Goal: Information Seeking & Learning: Learn about a topic

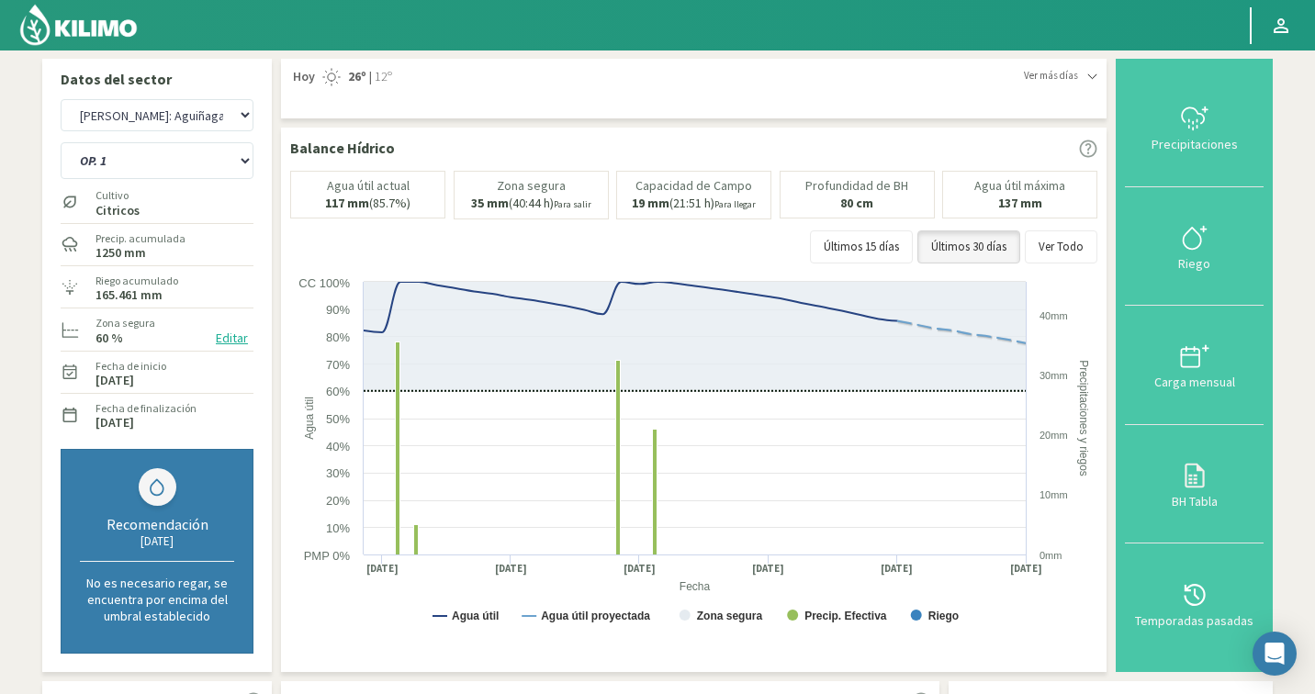
click at [160, 113] on select "Agr. Cardonal Agr. El Carmelo Agr. Huertos de Chocalan Agrícola Bakia Agrícola …" at bounding box center [157, 115] width 193 height 32
select select "963: Object"
select select "22: Object"
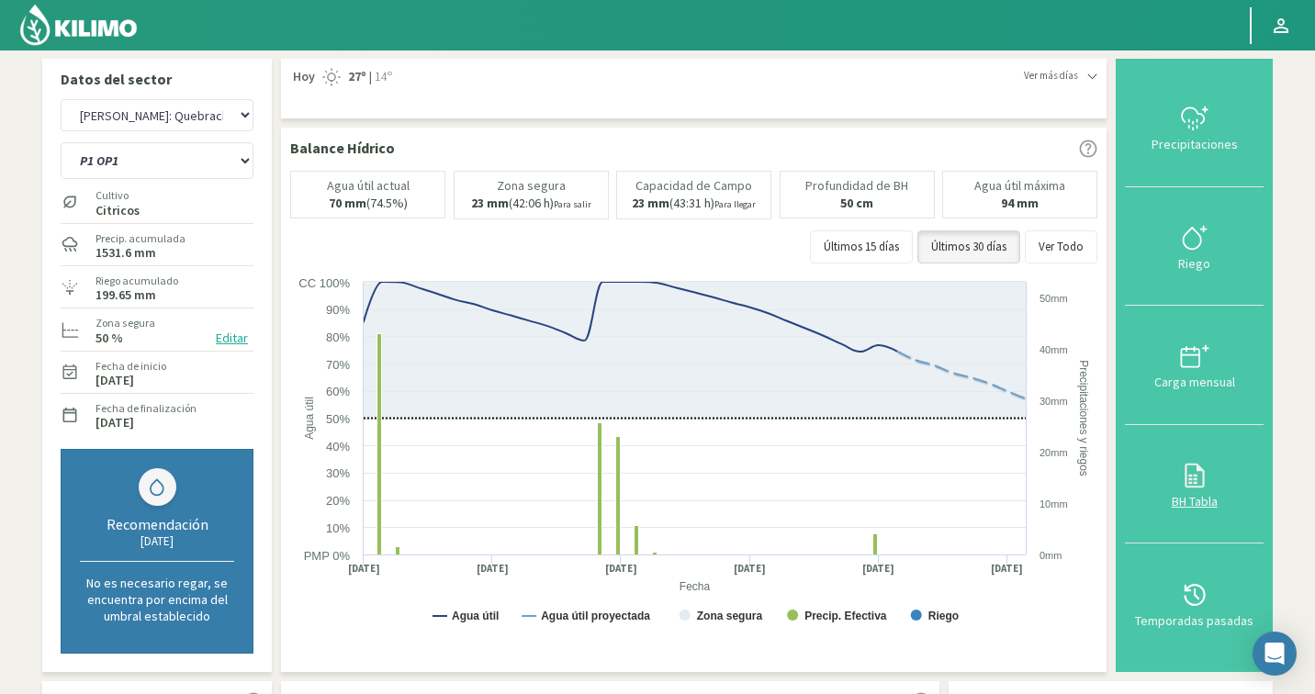
click at [1188, 458] on button "BH Tabla" at bounding box center [1194, 484] width 139 height 119
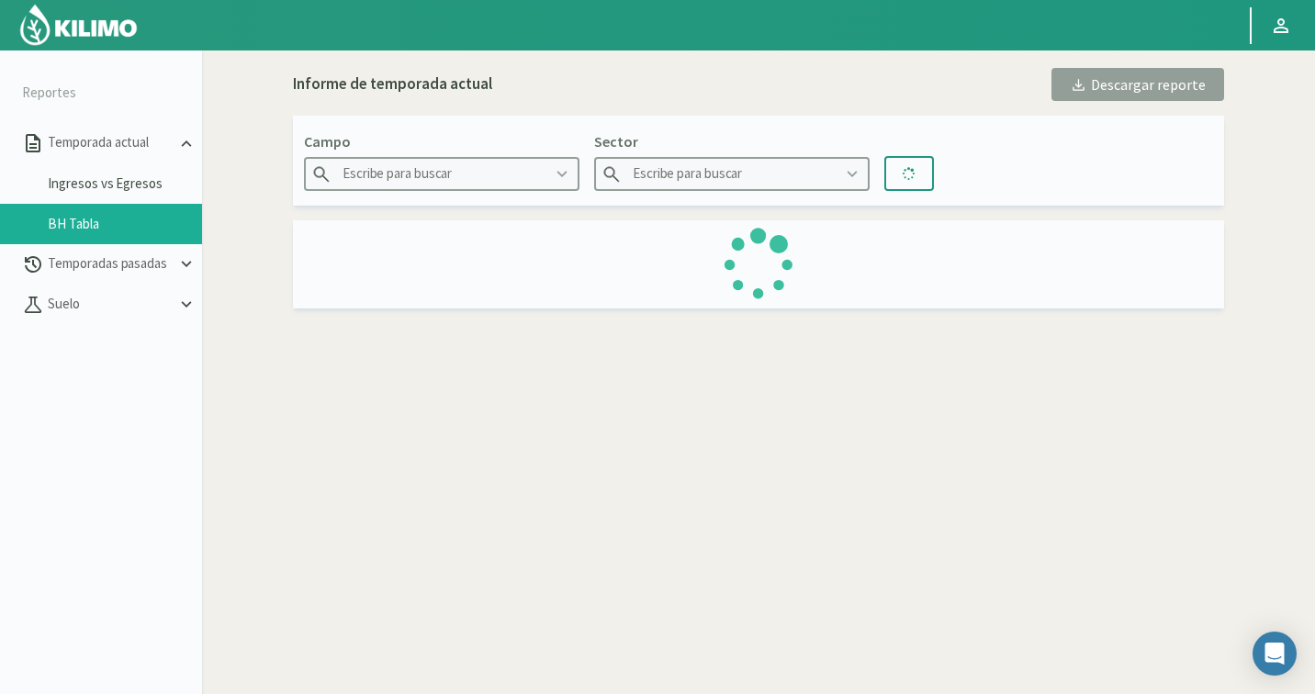
type input "[PERSON_NAME]: Quebracho"
type input "P1 OP1"
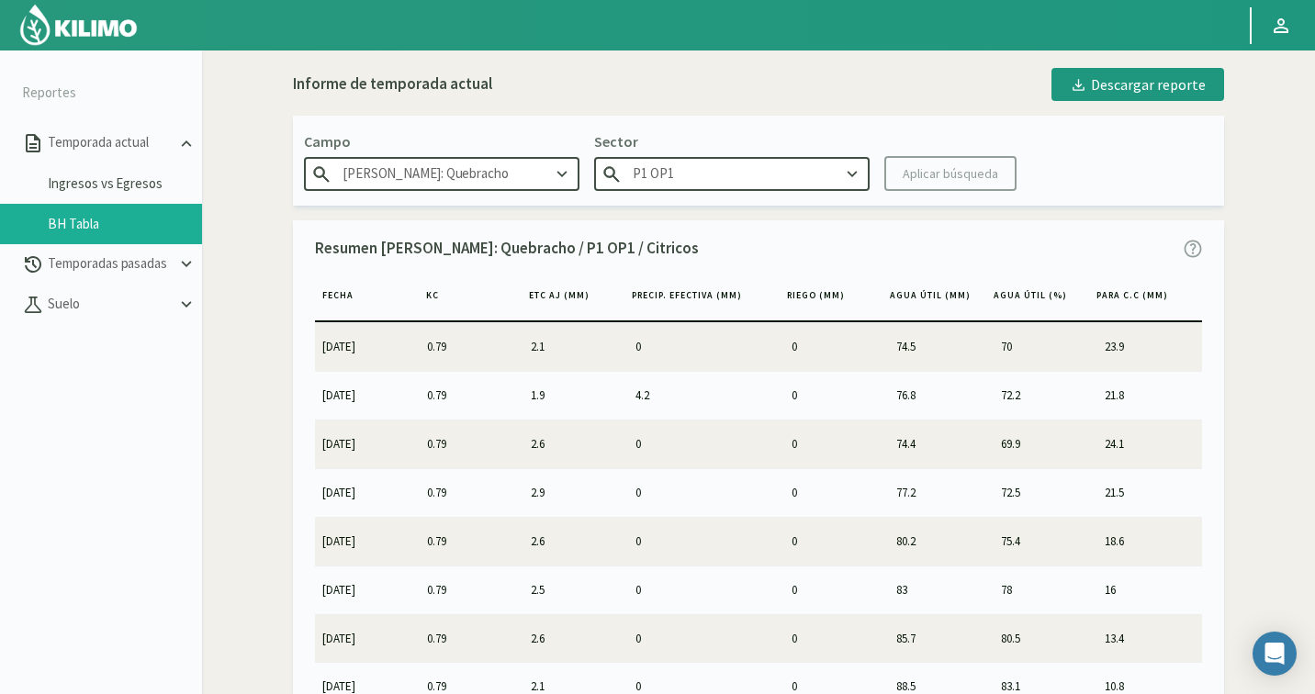
click at [88, 195] on li "Ingresos vs Egresos" at bounding box center [101, 183] width 202 height 40
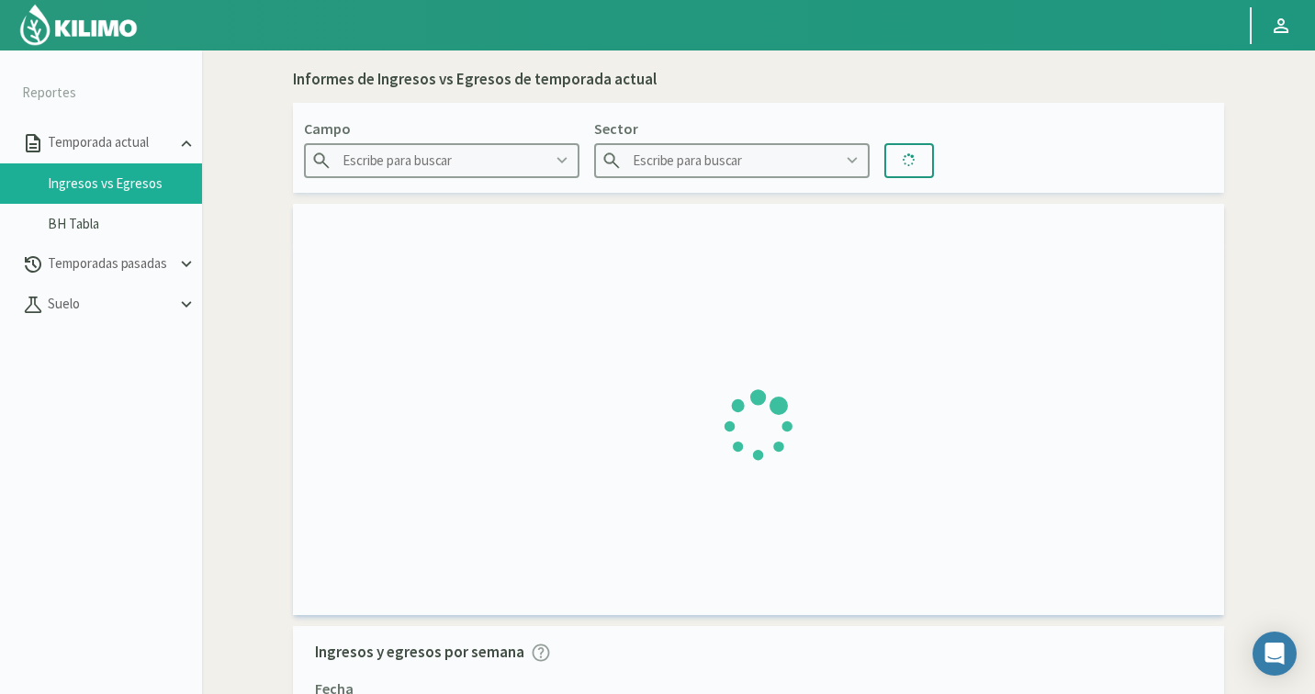
type input "Agr. Cardonal"
type input "El Cardonal Sector 1"
type input "[DATE] - [DATE]"
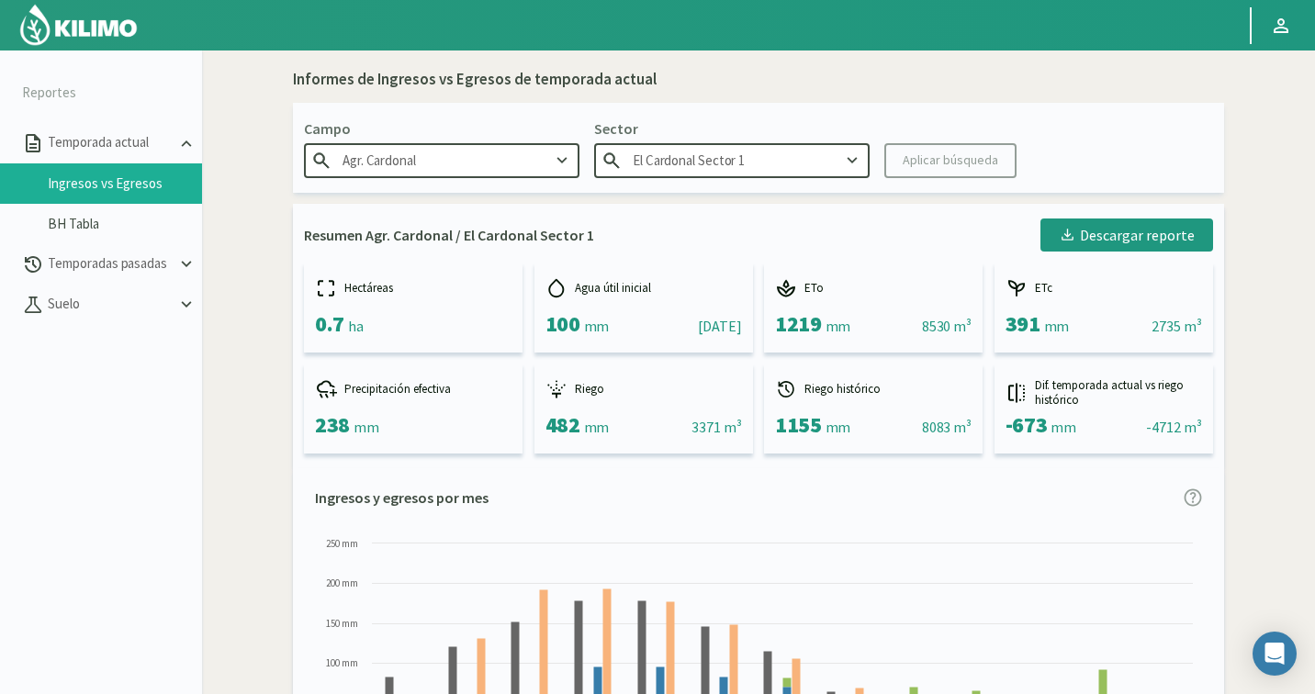
click at [396, 158] on input "Agr. Cardonal" at bounding box center [441, 160] width 275 height 34
drag, startPoint x: 459, startPoint y: 162, endPoint x: 114, endPoint y: 163, distance: 345.3
click at [114, 163] on section "Reportes Temporada actual Ingresos vs Egresos BH Tabla Temporadas pasadas [GEOG…" at bounding box center [657, 398] width 1315 height 694
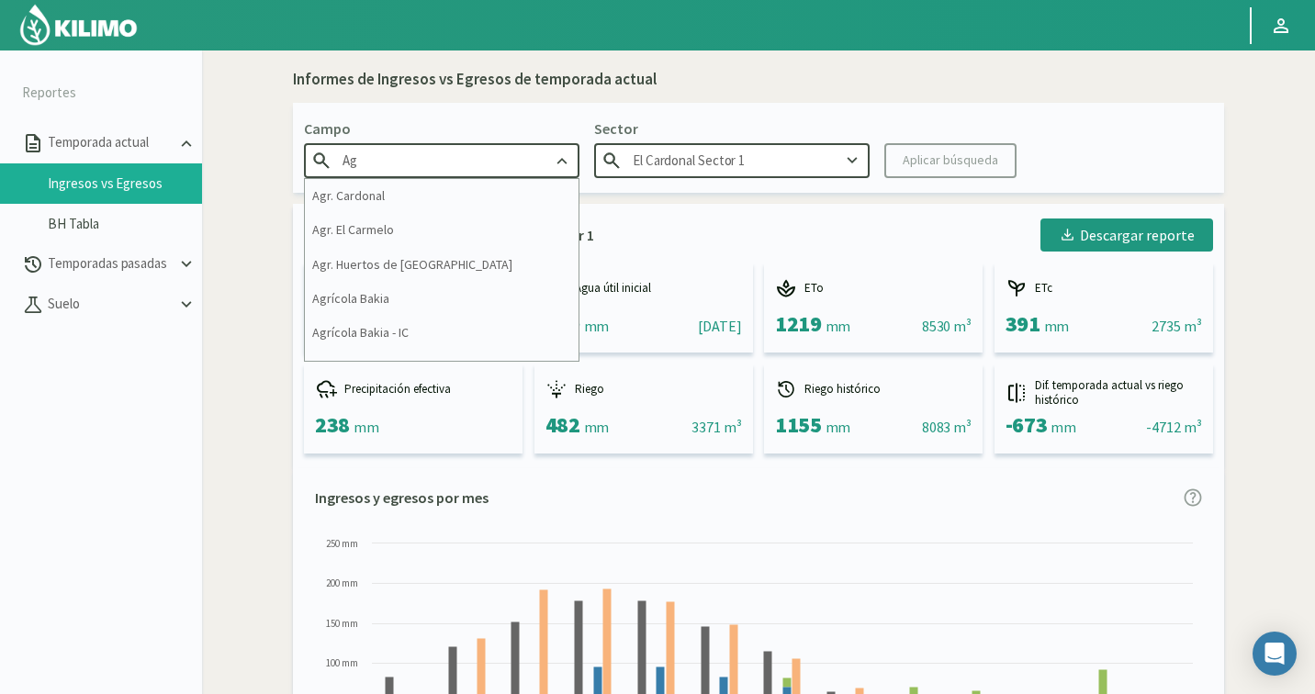
type input "A"
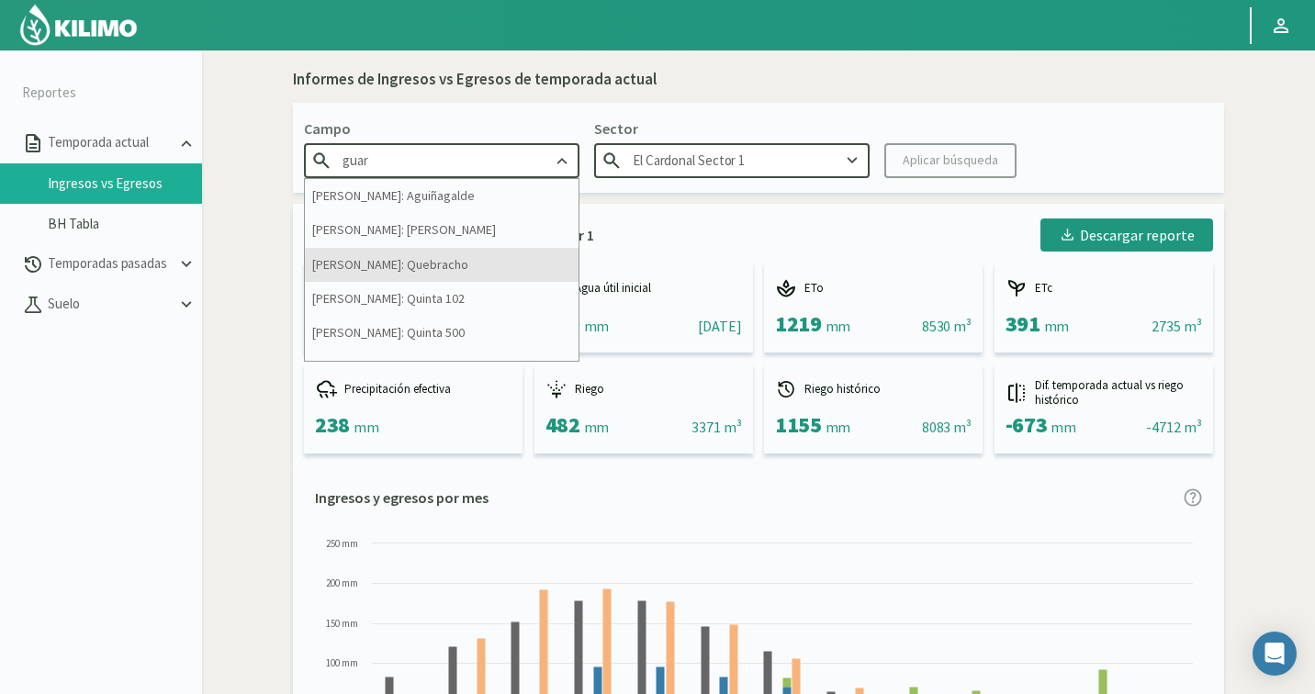
click at [385, 272] on div "[PERSON_NAME]: Quebracho" at bounding box center [442, 265] width 274 height 34
type input "[PERSON_NAME]: Quebracho"
type input "P1 OP1"
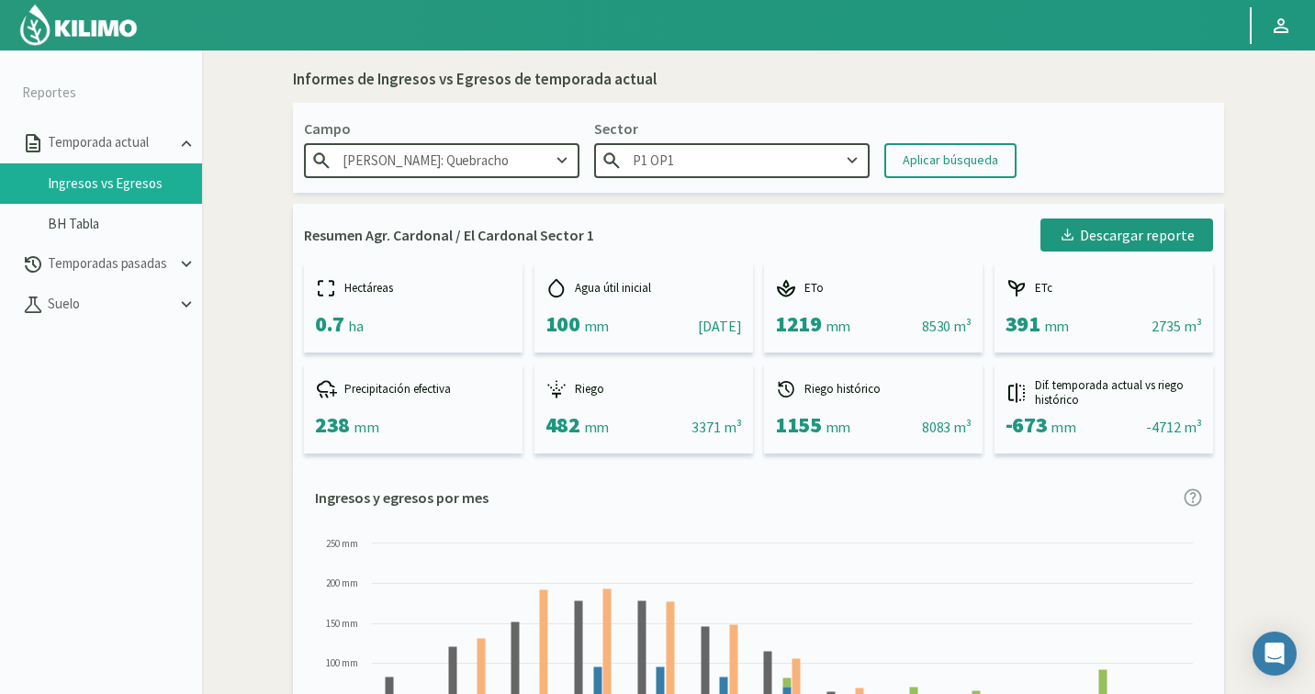
click at [1314, 360] on div "Para visualizar esta sección de Reportes dinámicos deberás hacerlo desde una pc…" at bounding box center [758, 397] width 1113 height 694
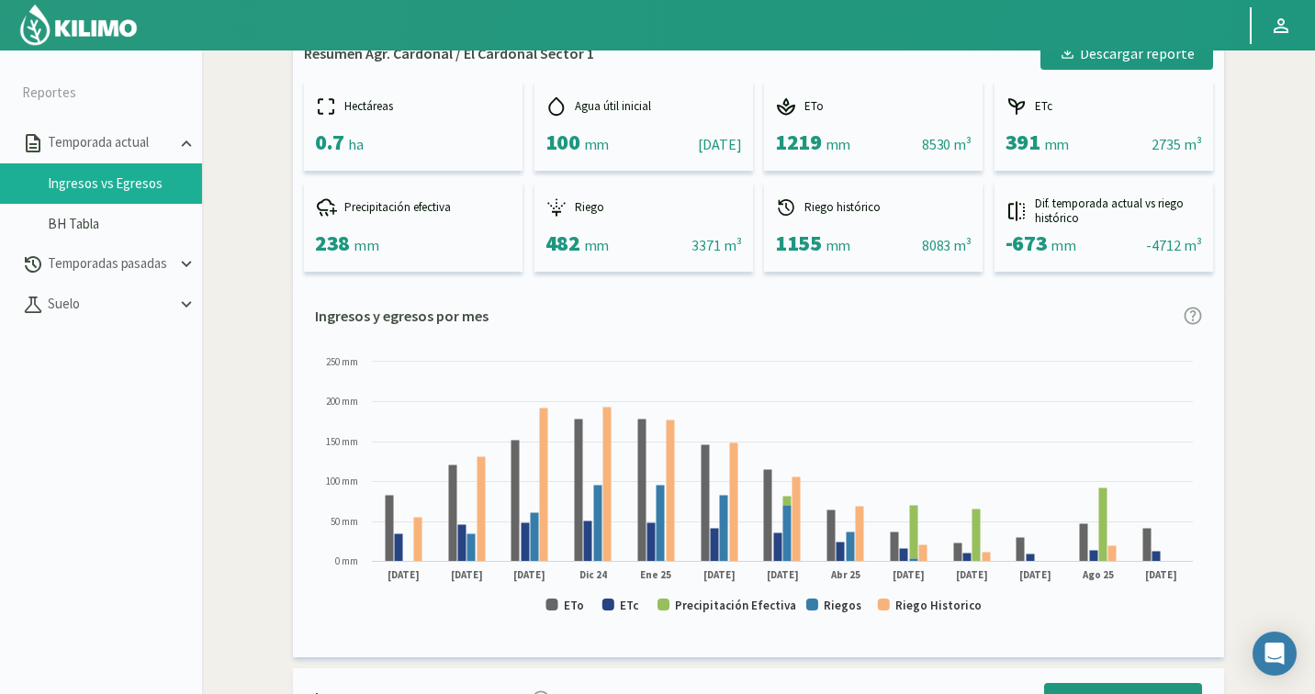
scroll to position [184, 0]
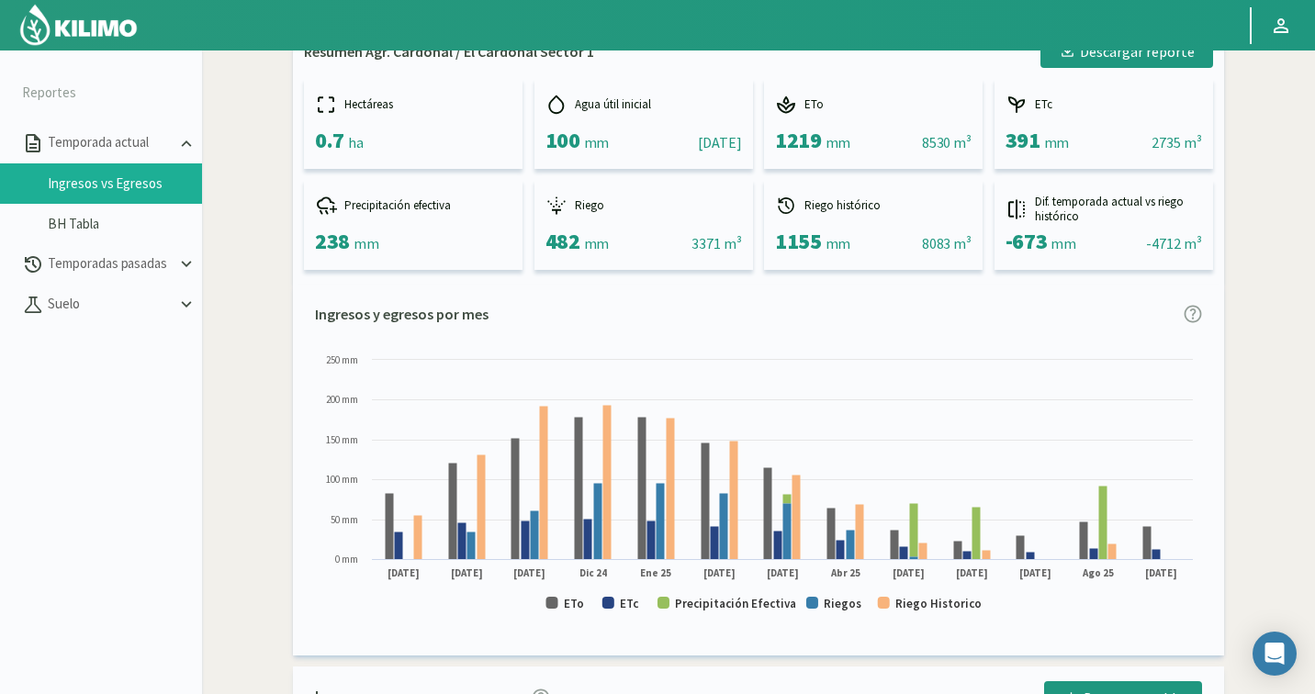
click at [1275, 284] on div "Informes de Ingresos vs Egresos de temporada actual Campo Guarino: [GEOGRAPHIC_…" at bounding box center [758, 518] width 1095 height 1287
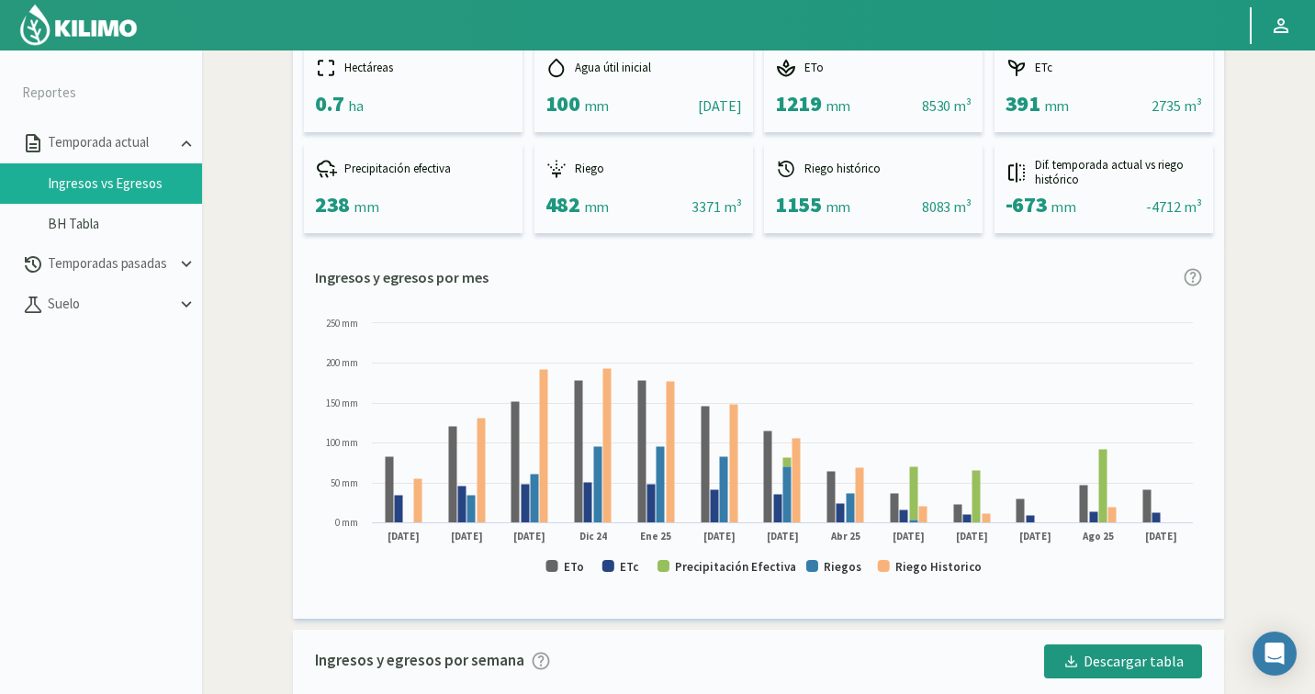
scroll to position [257, 0]
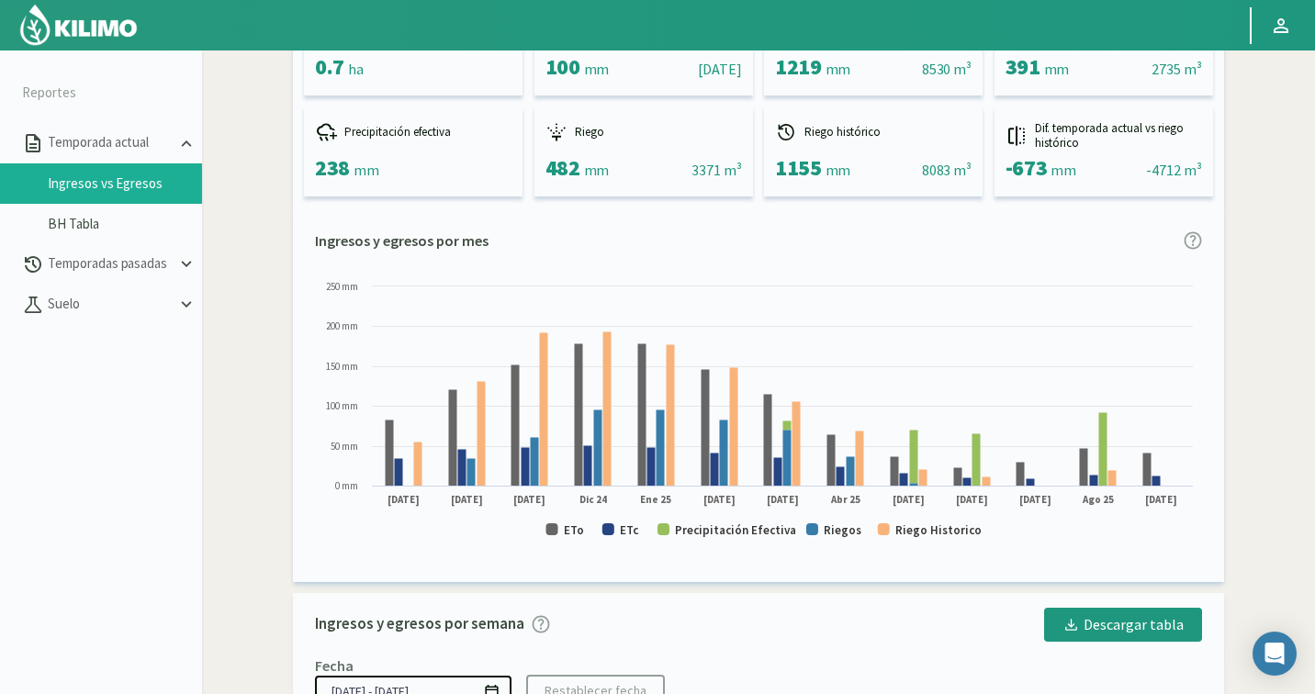
click at [1298, 240] on div "Informes de Ingresos vs Egresos de temporada actual Campo Guarino: [GEOGRAPHIC_…" at bounding box center [758, 445] width 1095 height 1287
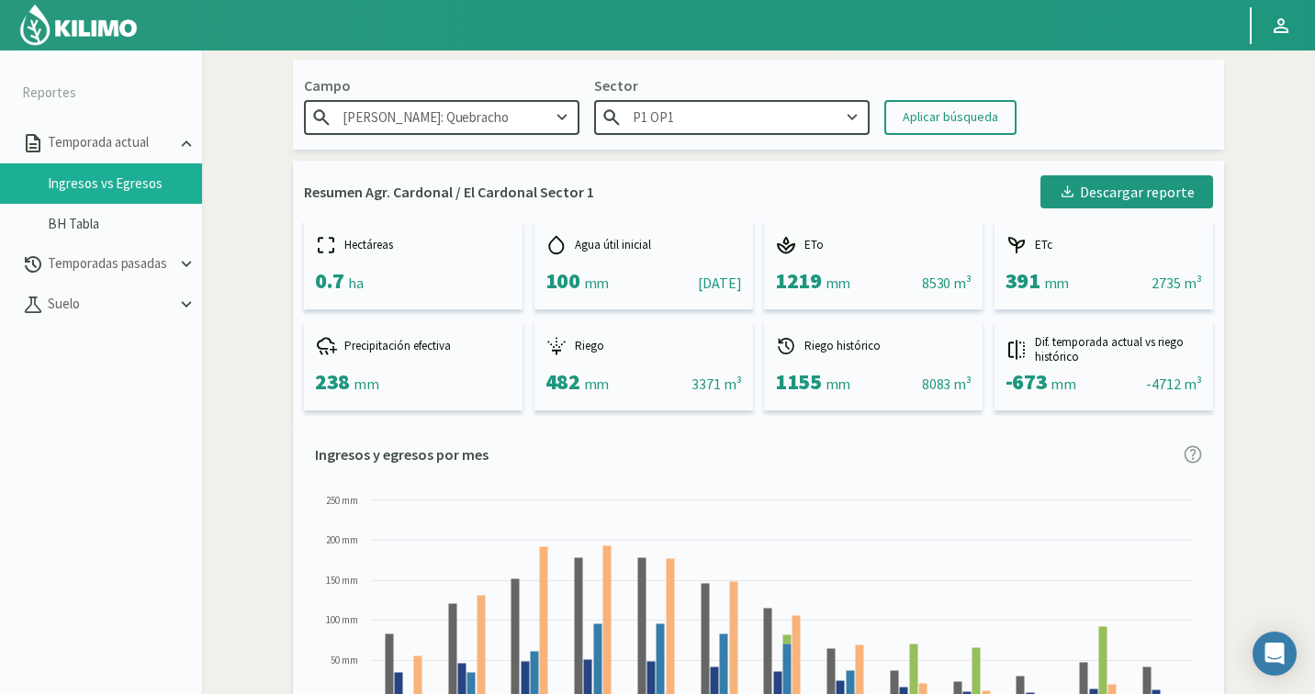
scroll to position [0, 0]
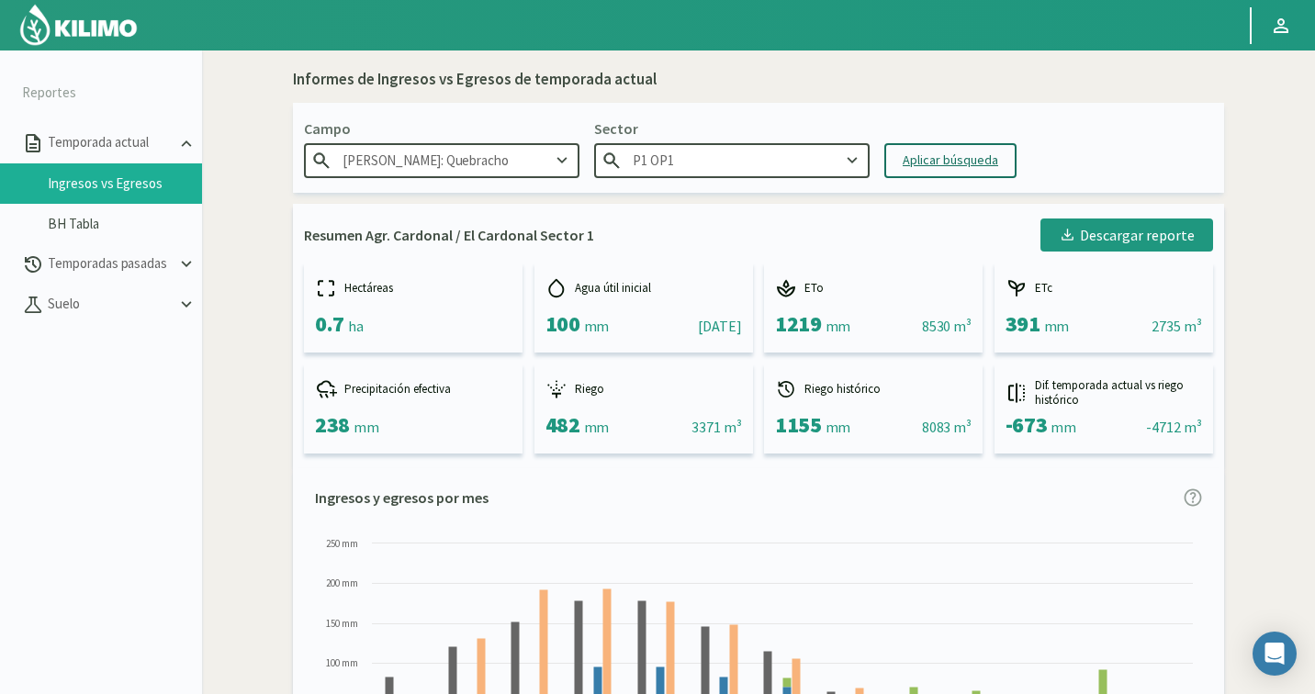
click at [986, 159] on div "Aplicar búsqueda" at bounding box center [951, 160] width 96 height 19
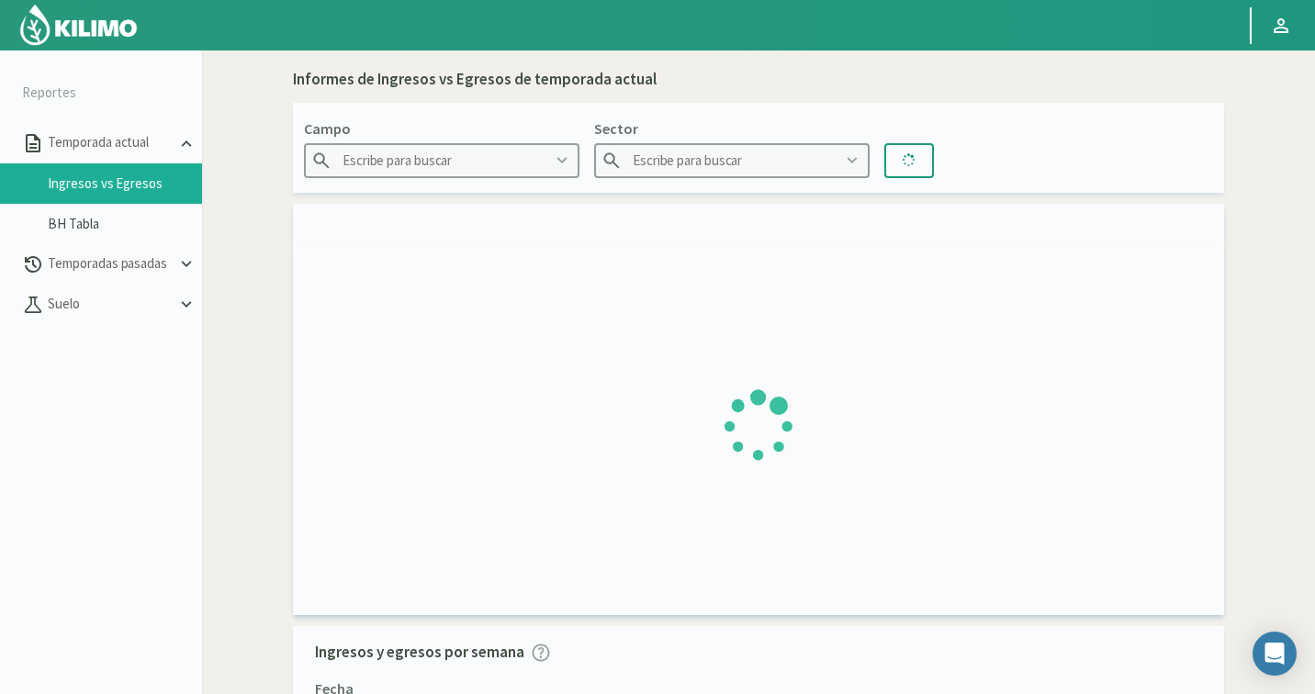
type input "[PERSON_NAME]: Quebracho"
type input "P1 OP1"
type input "[DATE] - [DATE]"
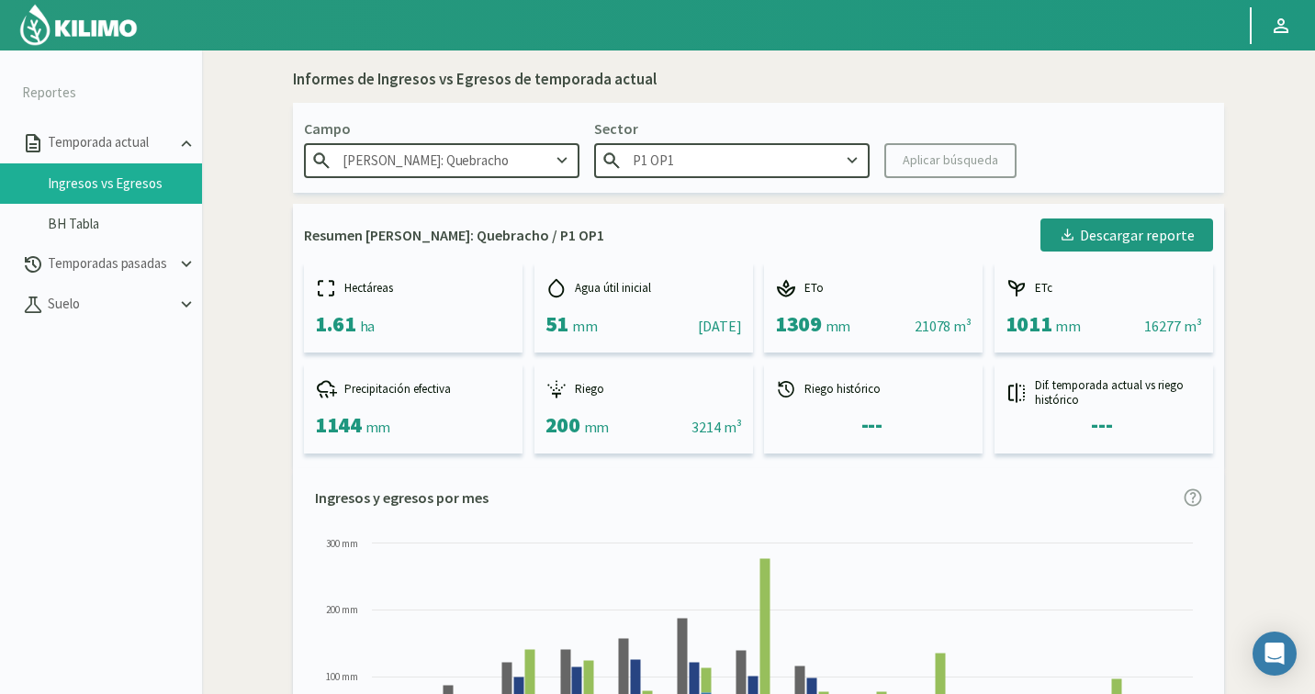
click at [1297, 213] on div "Informes de Ingresos vs Egresos de temporada actual Campo Guarino: [GEOGRAPHIC_…" at bounding box center [758, 702] width 1095 height 1287
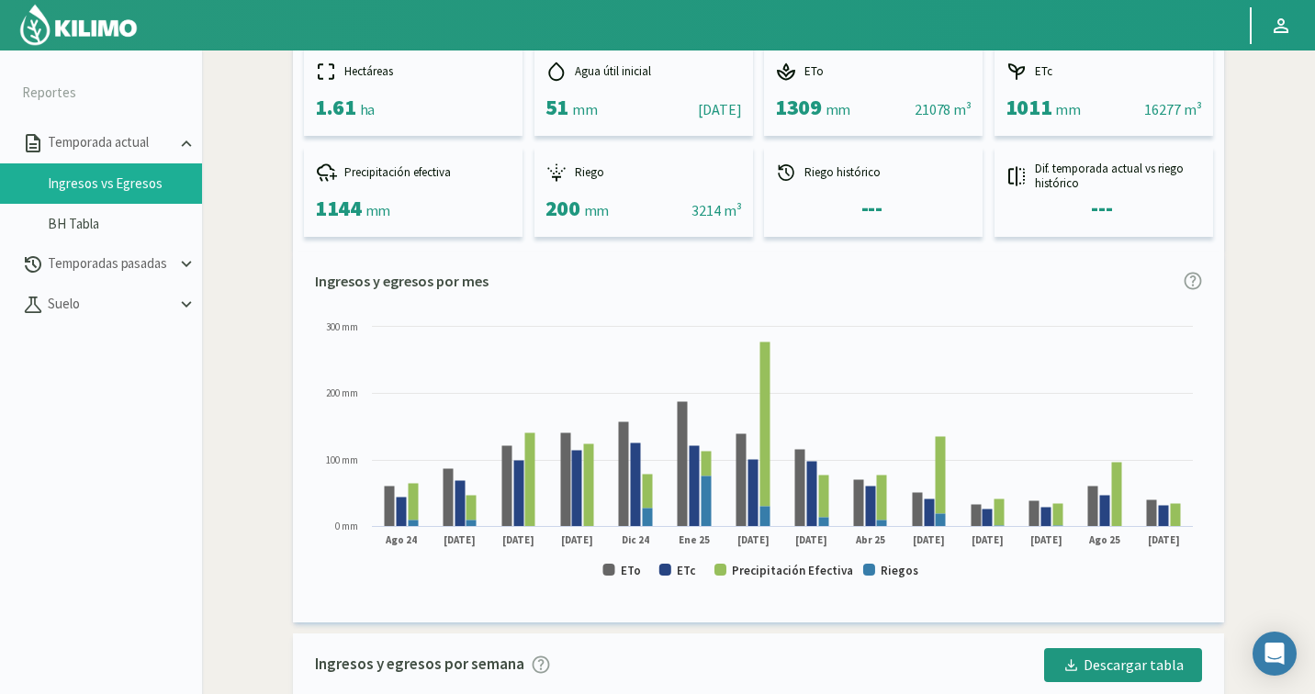
scroll to position [220, 0]
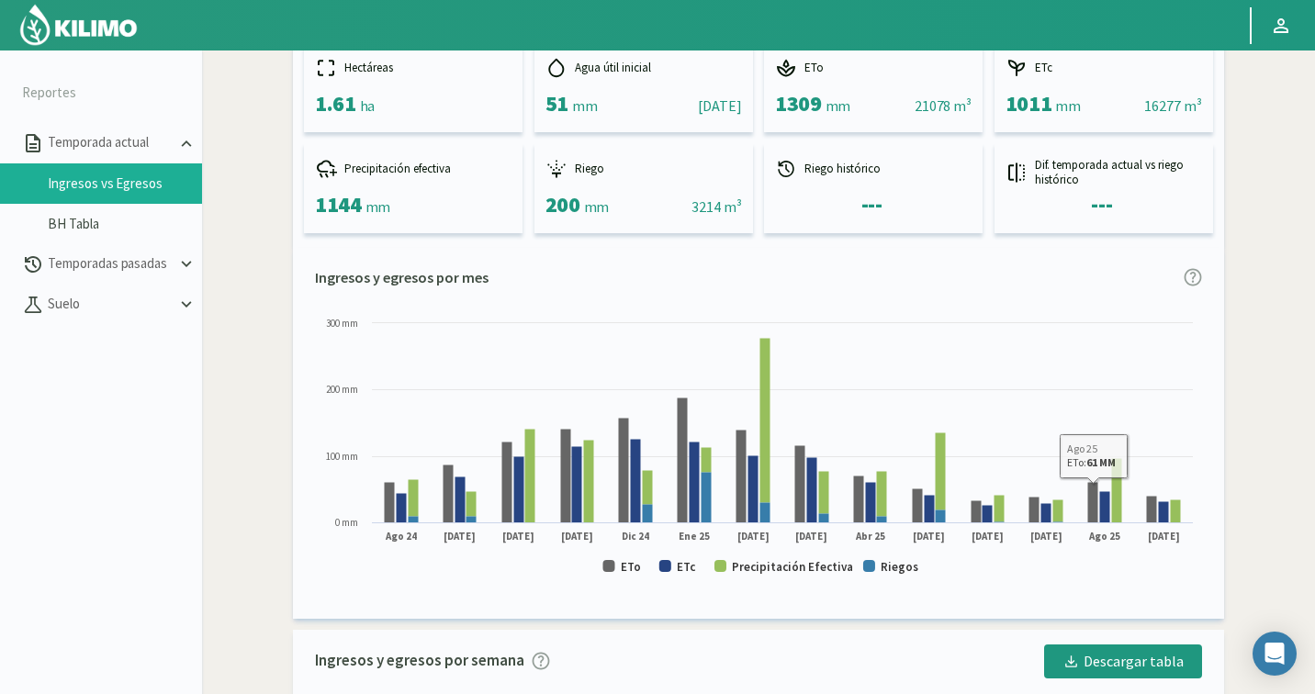
click at [1288, 430] on div "Informes de Ingresos vs Egresos de temporada actual Campo Guarino: [GEOGRAPHIC_…" at bounding box center [758, 481] width 1095 height 1287
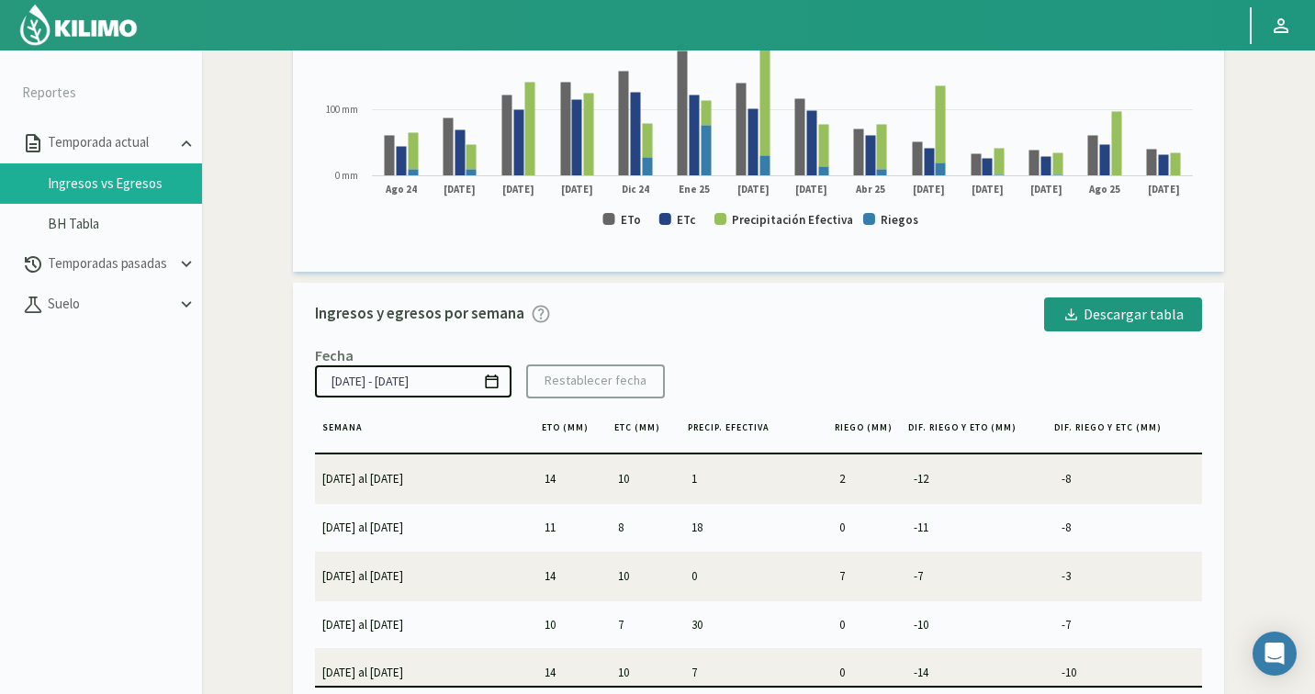
scroll to position [588, 0]
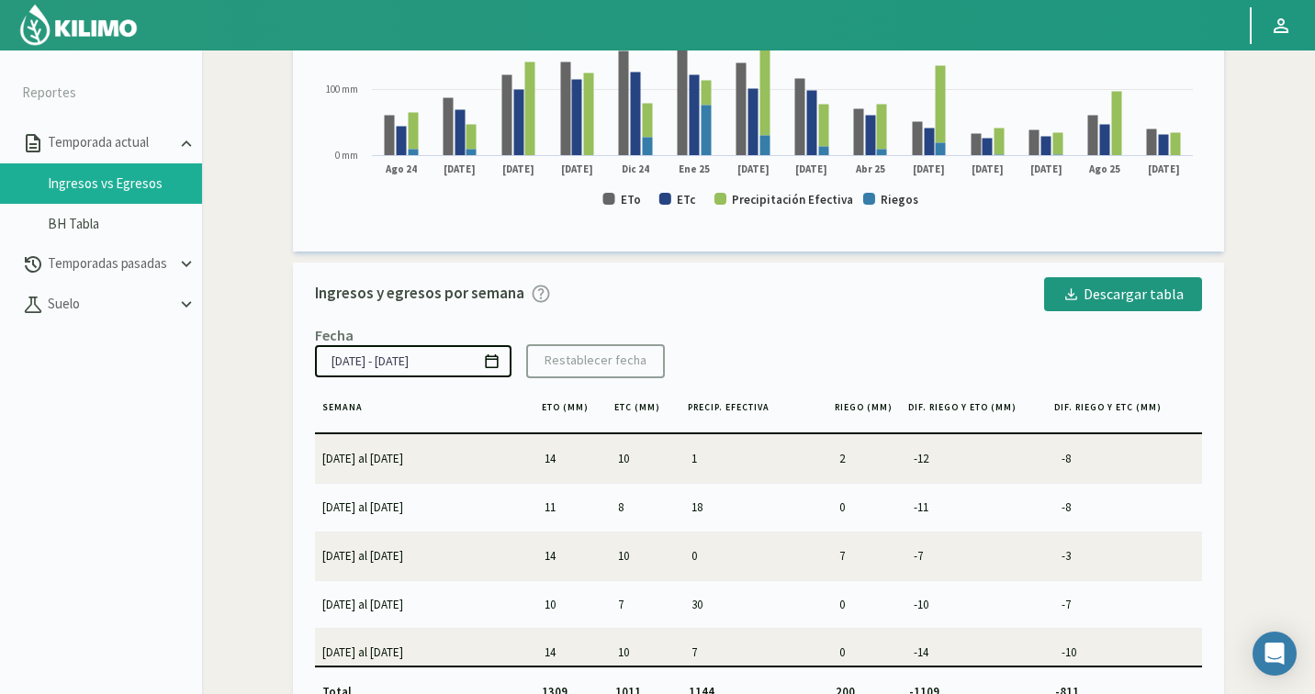
click at [110, 39] on img at bounding box center [78, 25] width 120 height 44
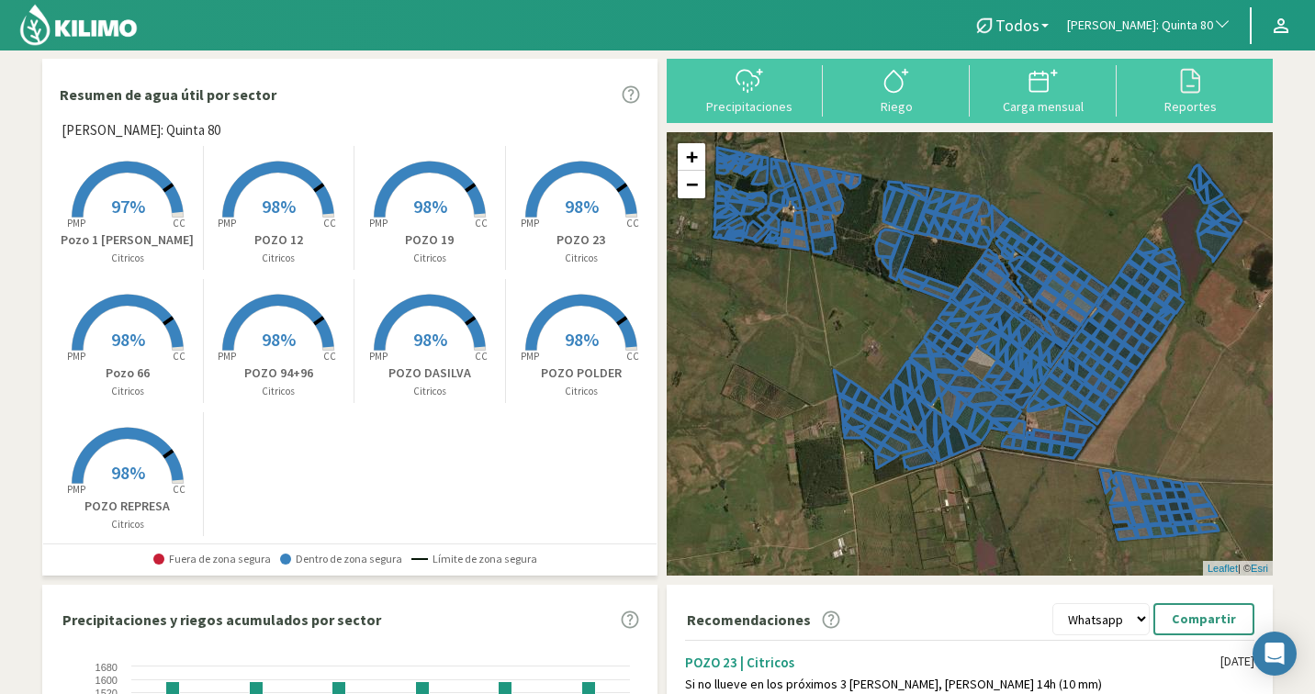
click at [599, 192] on rect at bounding box center [581, 219] width 147 height 147
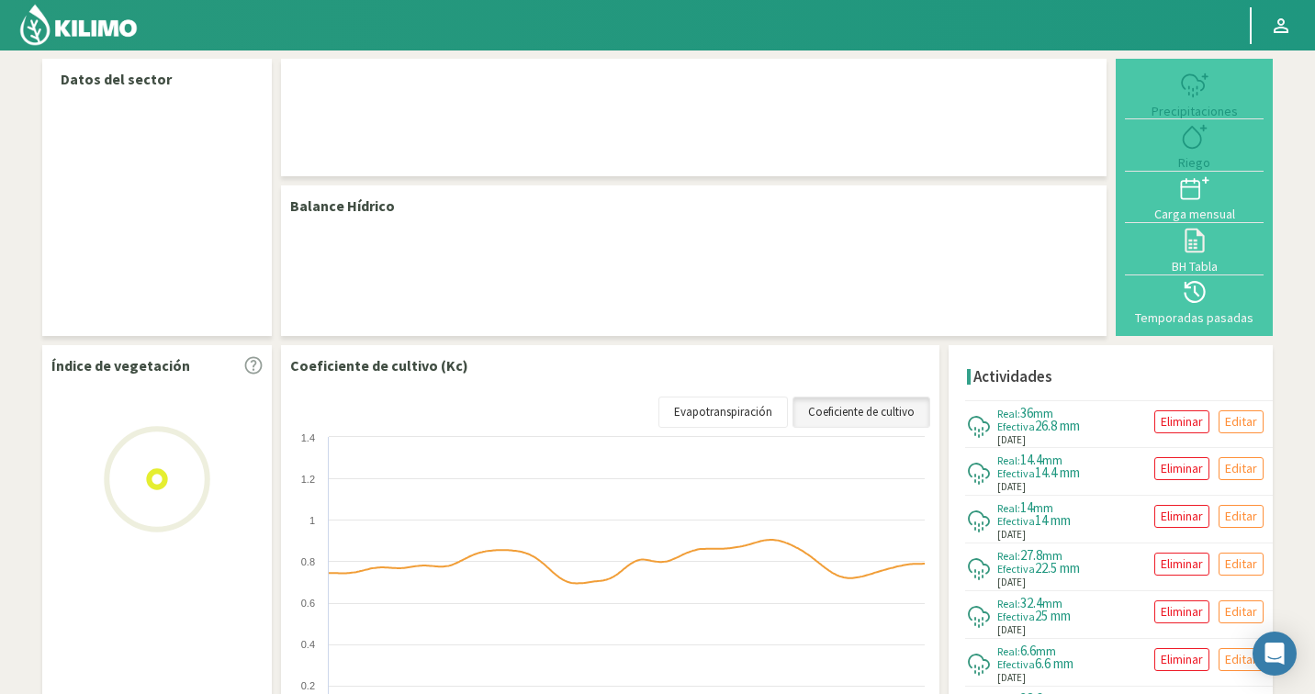
select select "124: Object"
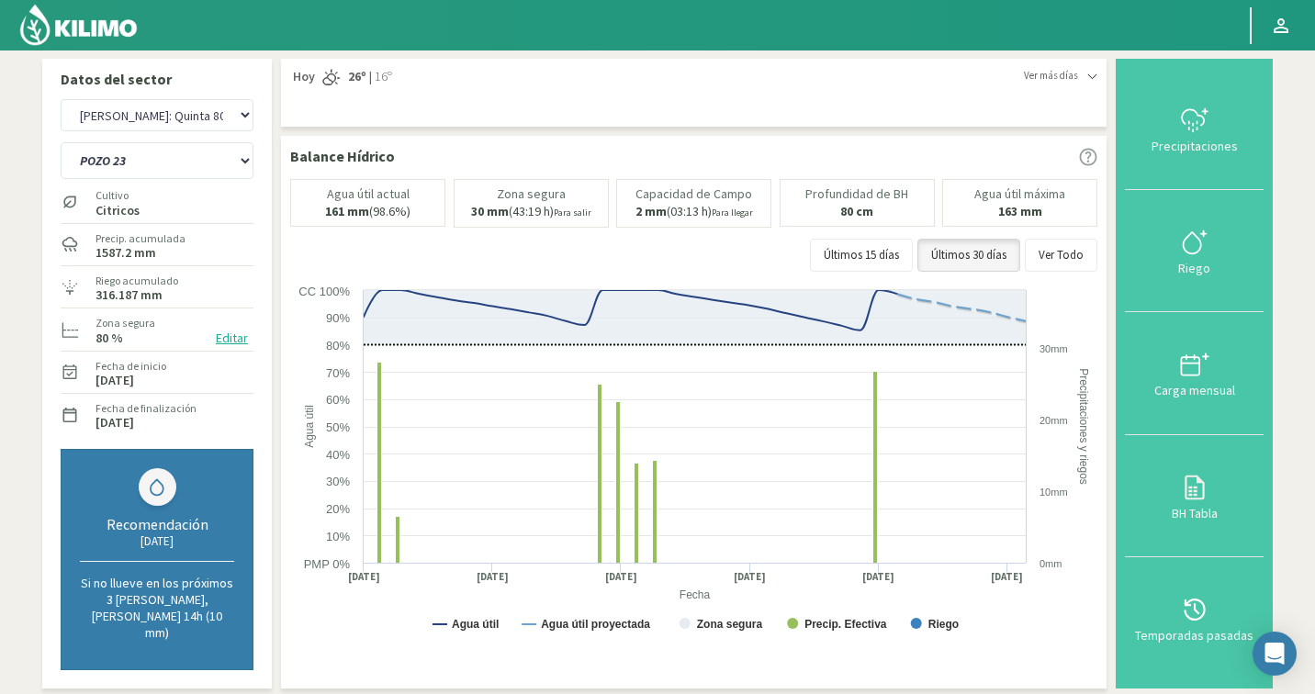
click at [1290, 159] on section "Datos del sector Agr. Cardonal Agr. El Carmelo Agr. Huertos de Chocalan Agrícol…" at bounding box center [657, 625] width 1315 height 1148
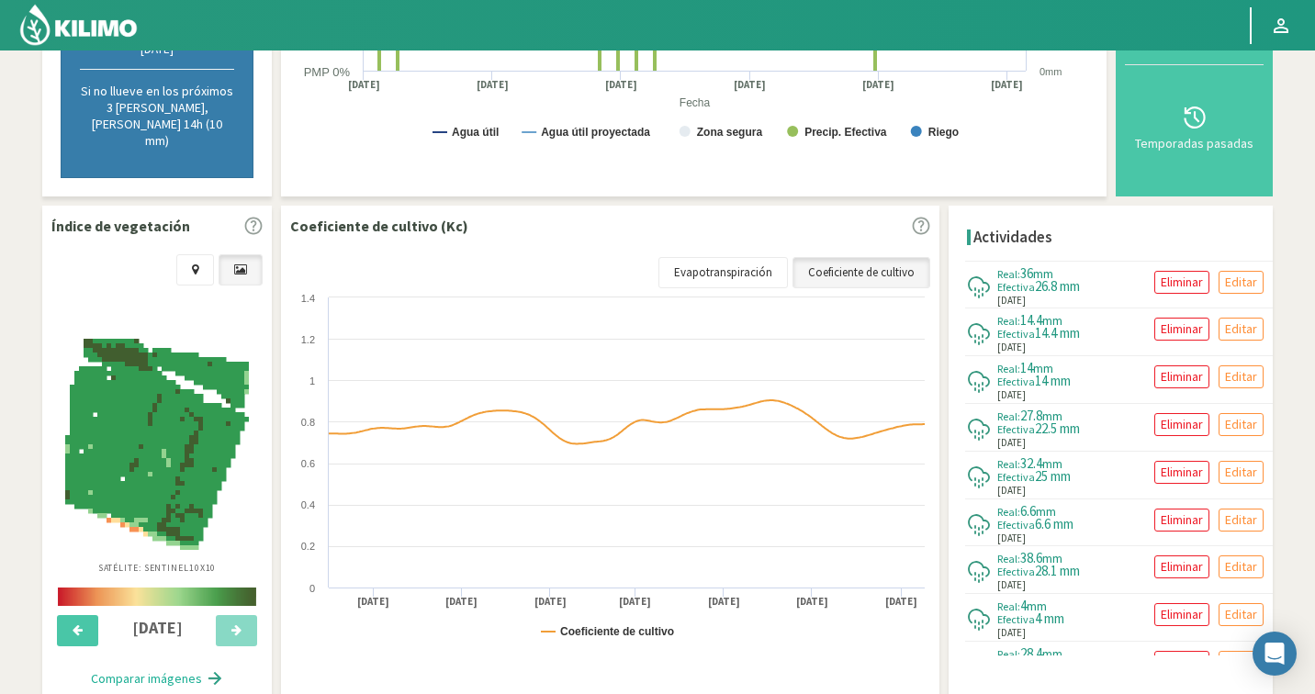
scroll to position [514, 0]
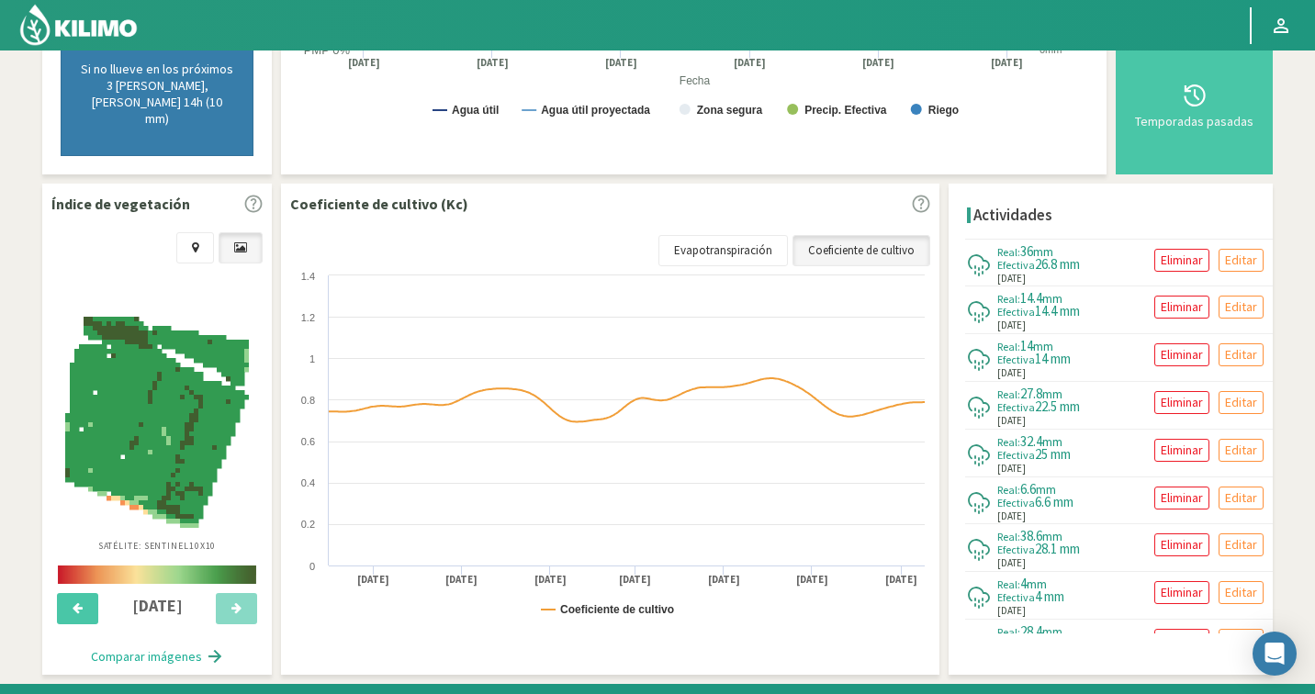
click at [458, 184] on div "Coeficiente de cultivo (Kc) Coeficiente de cultivo Evapotranspiración Created w…" at bounding box center [610, 429] width 658 height 491
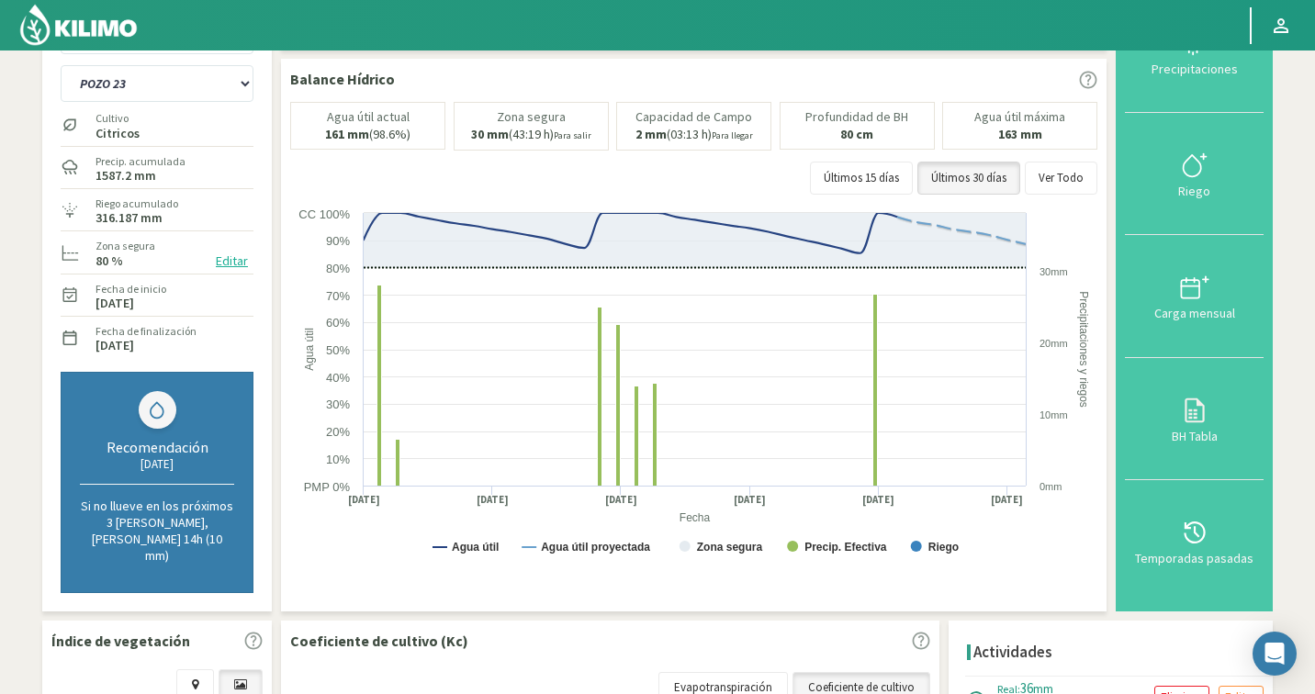
scroll to position [0, 0]
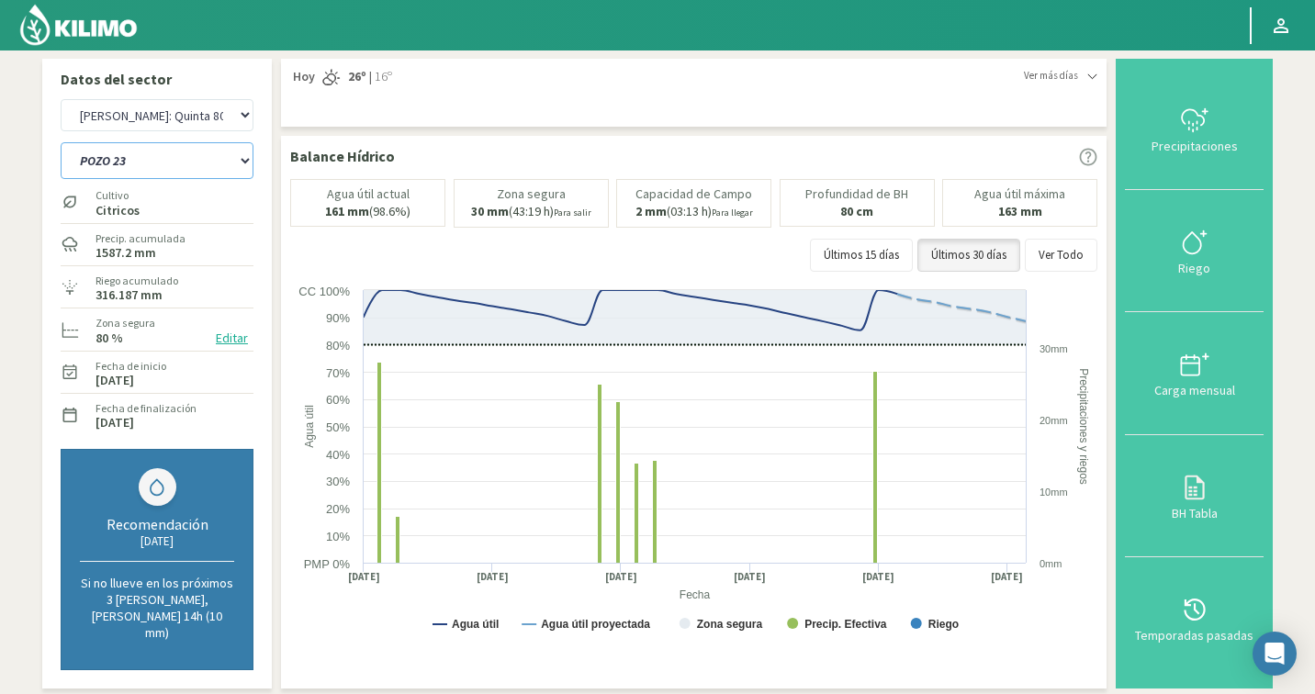
click at [127, 156] on select "POZO 12 POZO 19 Pozo 1 [PERSON_NAME] [PERSON_NAME] 23 [PERSON_NAME] 66 [PERSON_…" at bounding box center [157, 160] width 193 height 37
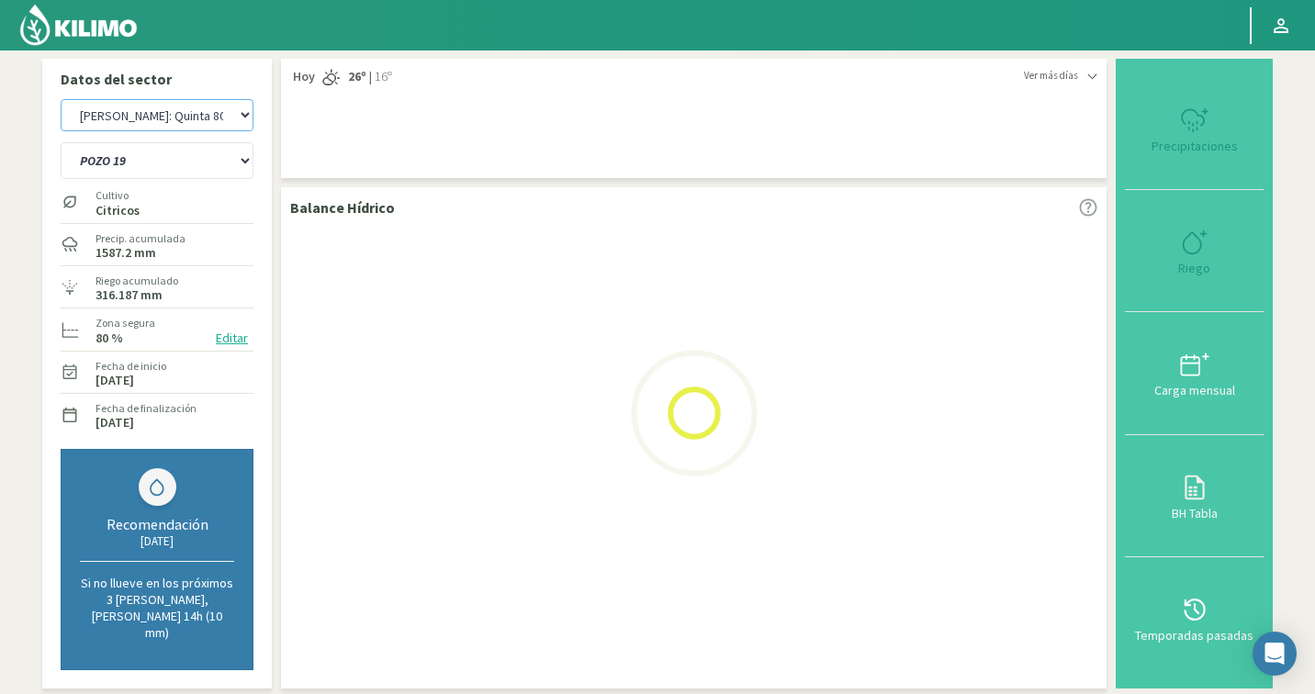
click at [118, 110] on select "Agr. Cardonal Agr. El Carmelo Agr. Huertos de Chocalan Agrícola Bakia Agrícola …" at bounding box center [157, 115] width 193 height 32
select select "3: Object"
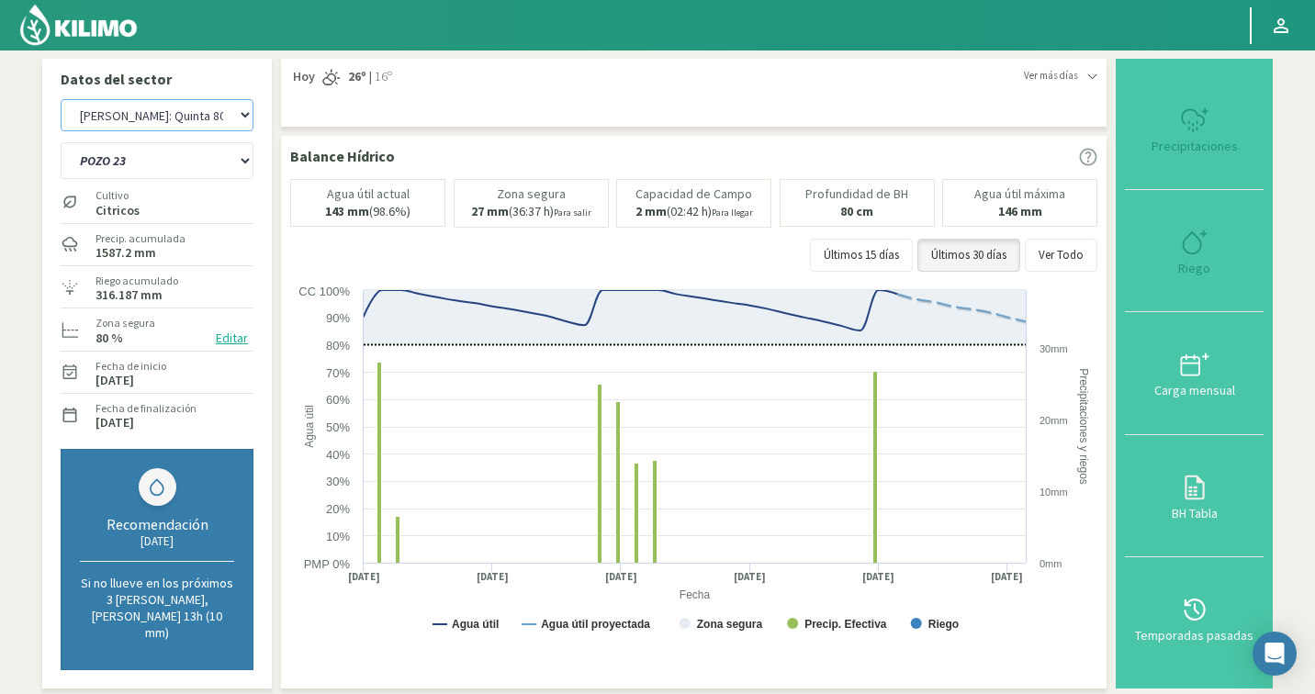
select select "405: Object"
select select "10: Object"
select select "682: Object"
select select "18: Object"
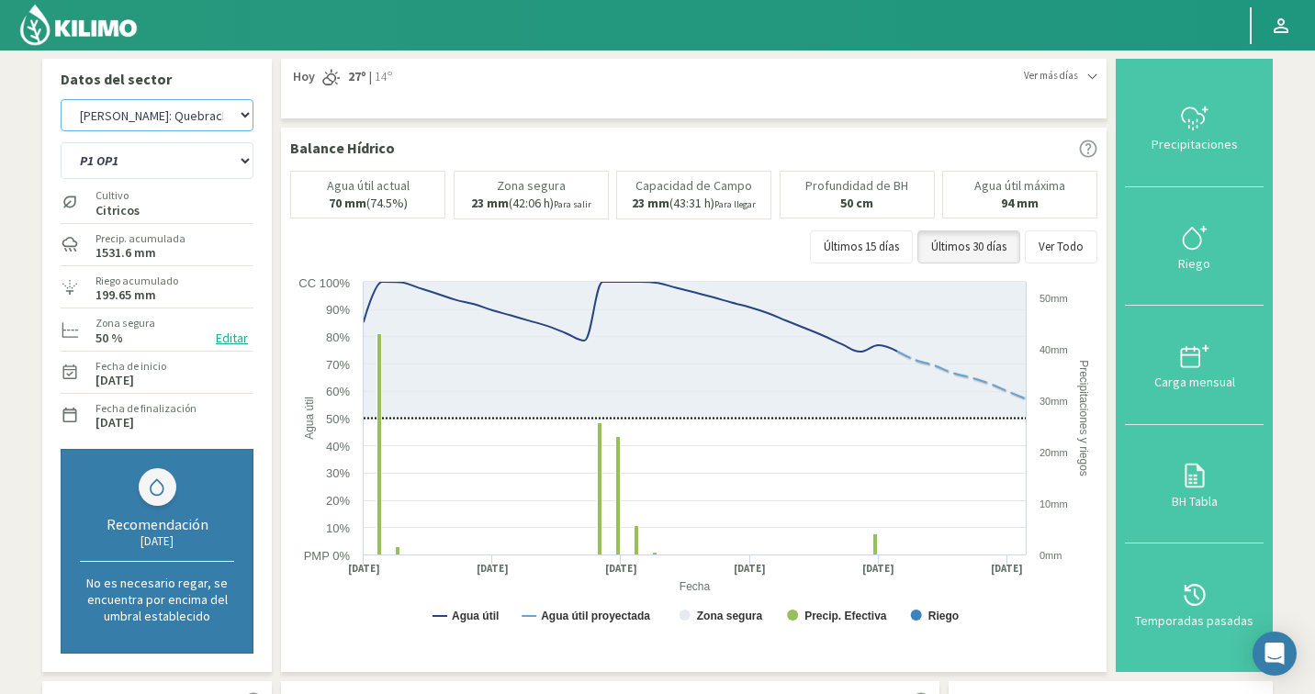
click at [140, 118] on select "Agr. Cardonal Agr. El Carmelo Agr. Huertos de Chocalan Agrícola Bakia Agrícola …" at bounding box center [157, 115] width 193 height 32
select select "964: Object"
select select "41: Object"
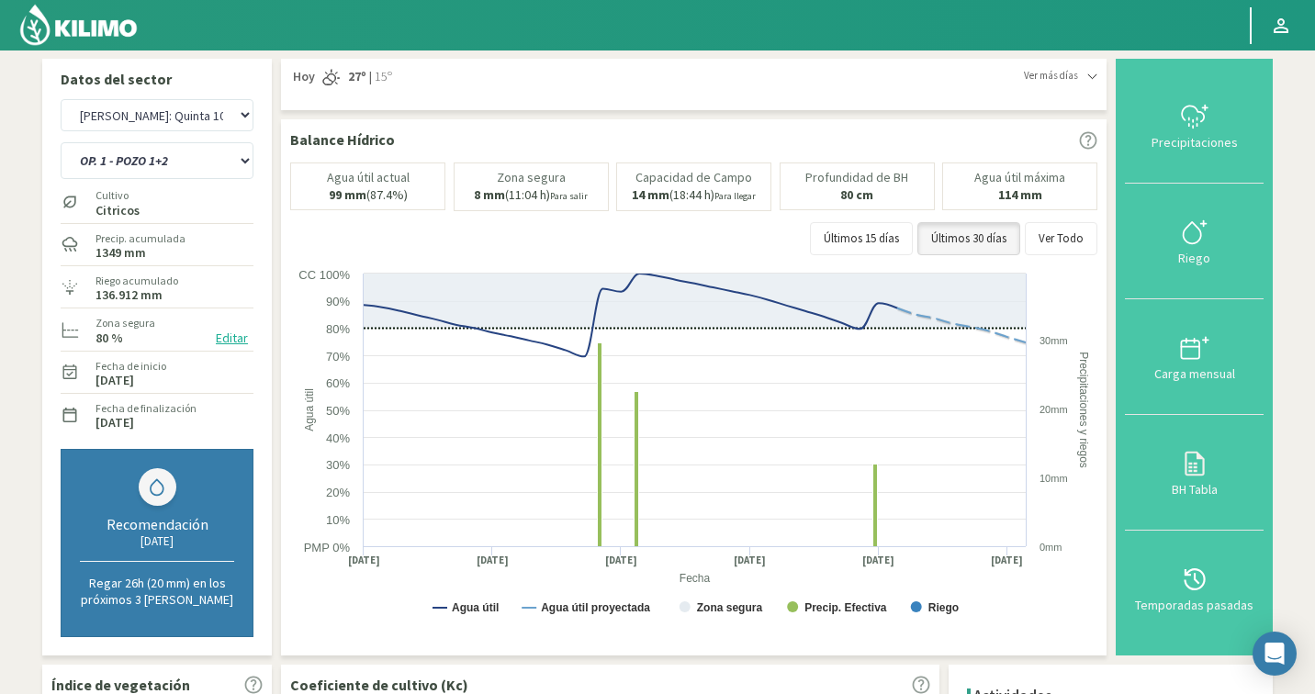
click at [1287, 216] on section "Datos del sector Agr. Cardonal Agr. El Carmelo Agr. Huertos de Chocalan Agrícol…" at bounding box center [657, 608] width 1315 height 1115
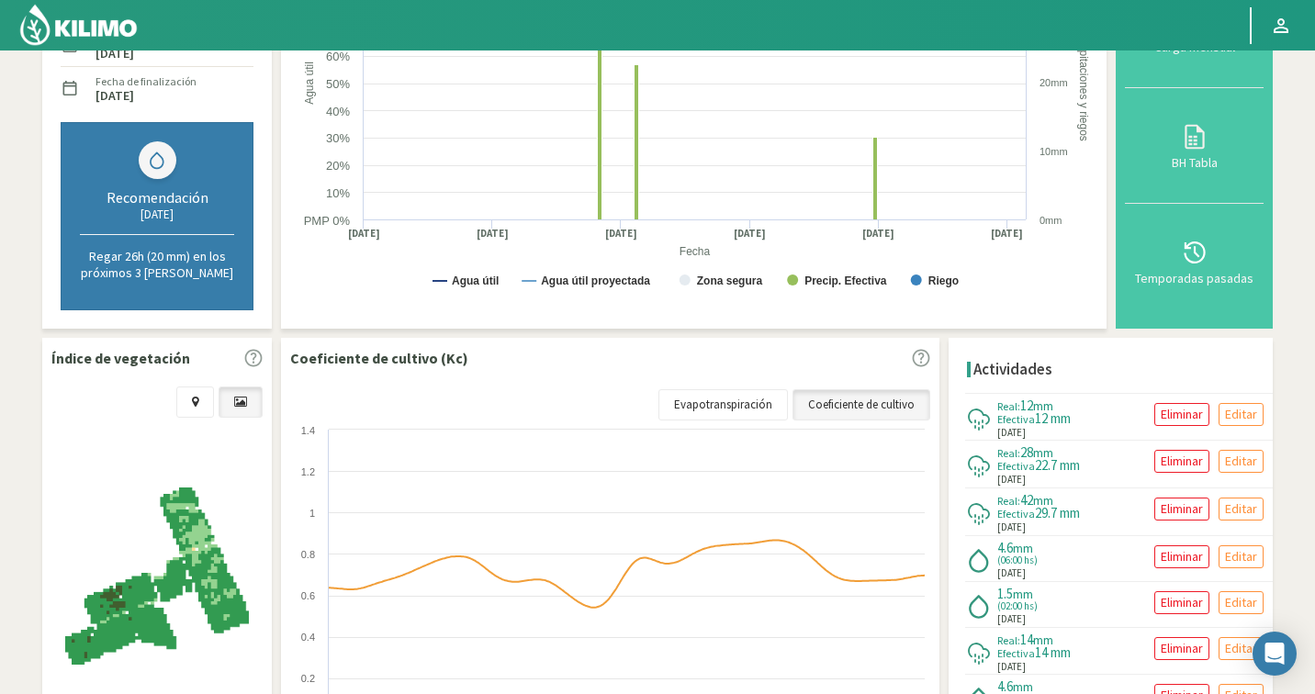
scroll to position [331, 0]
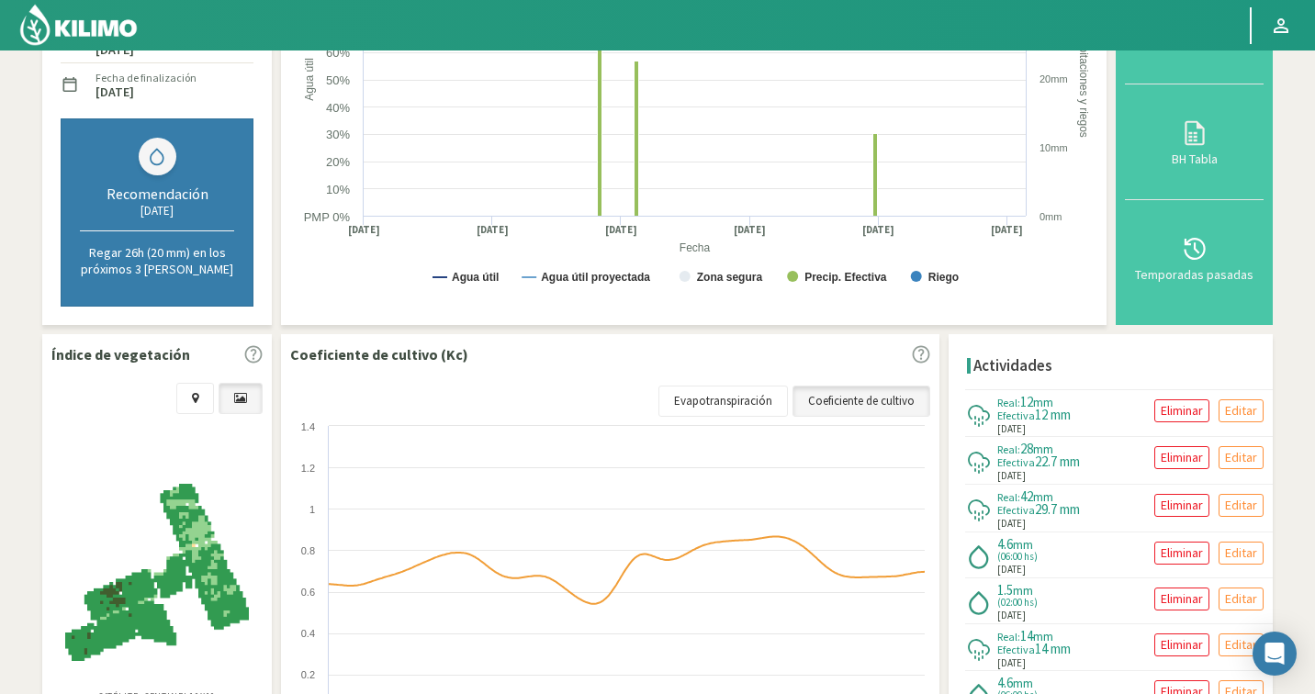
click at [1289, 98] on section "Datos del sector Agr. Cardonal Agr. El Carmelo Agr. Huertos de Chocalan Agrícol…" at bounding box center [657, 277] width 1315 height 1115
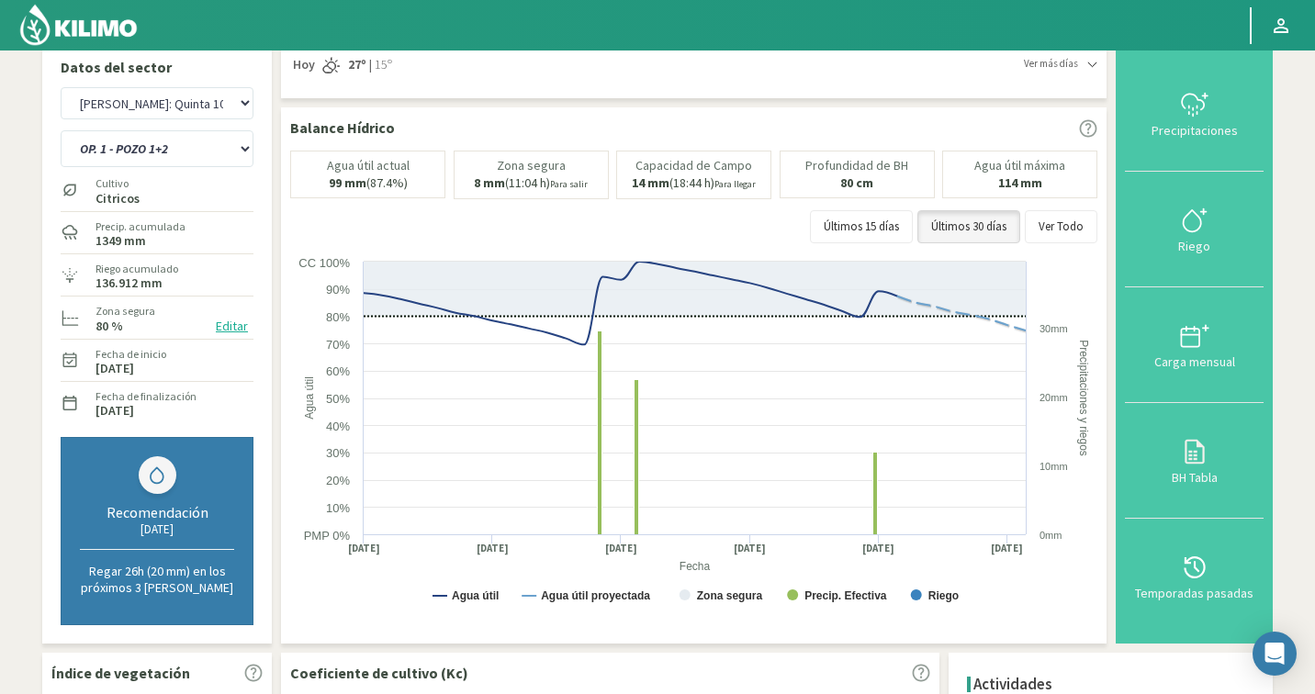
scroll to position [0, 0]
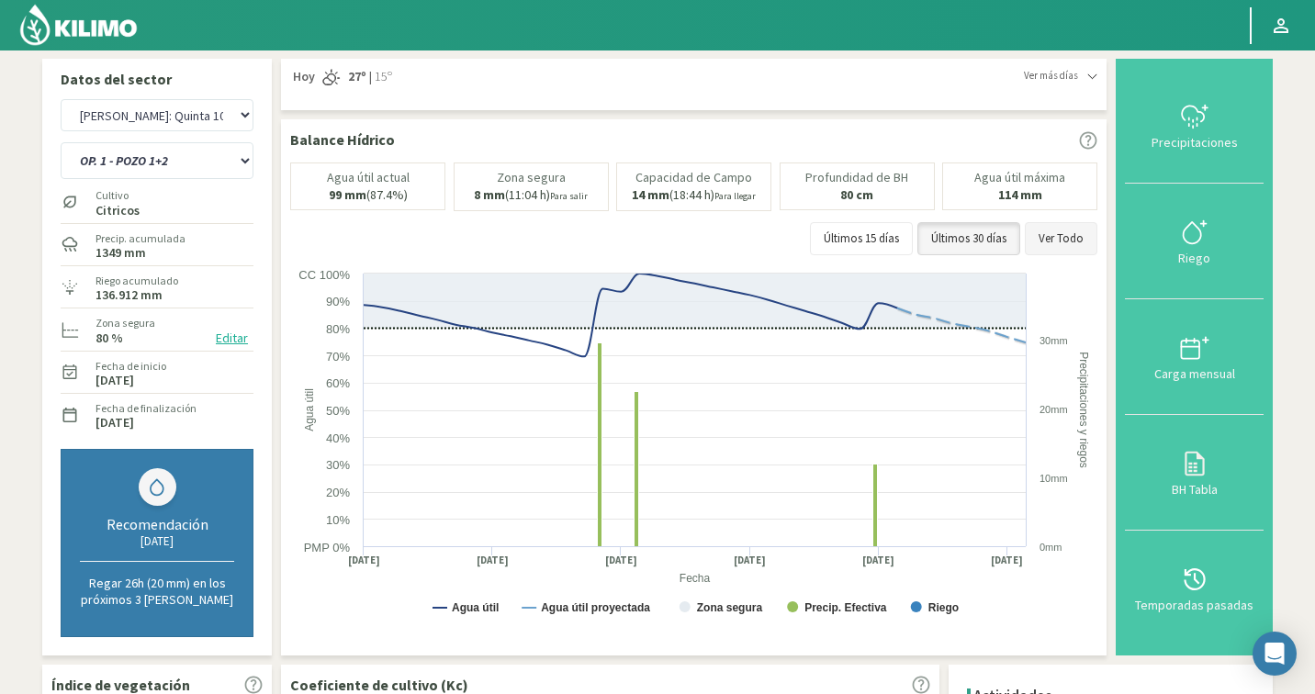
click at [1068, 228] on button "Ver Todo" at bounding box center [1061, 238] width 73 height 33
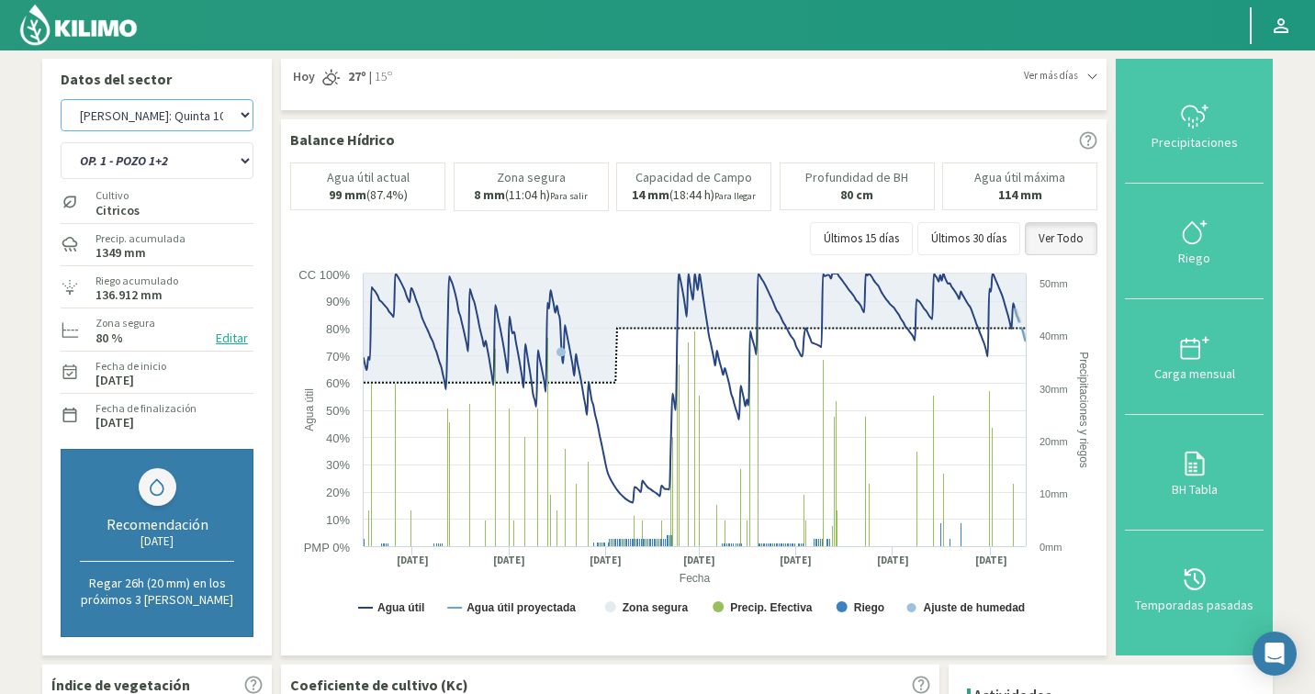
click at [145, 110] on select "Agr. Cardonal Agr. El Carmelo Agr. Huertos de Chocalan Agrícola Bakia Agrícola …" at bounding box center [157, 115] width 193 height 32
select select "1247: Object"
select select "48: Object"
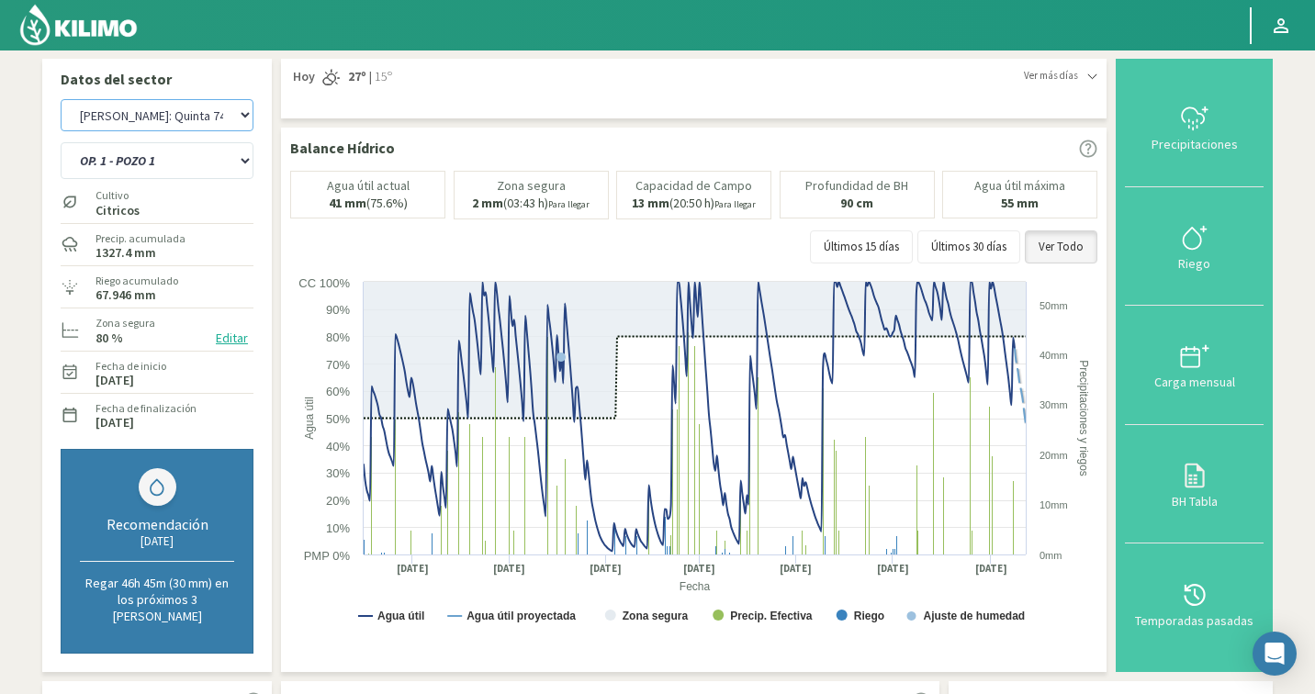
click at [177, 119] on select "Agr. Cardonal Agr. El Carmelo Agr. Huertos de Chocalan Agrícola Bakia Agrícola …" at bounding box center [157, 115] width 193 height 32
select select "1527: Object"
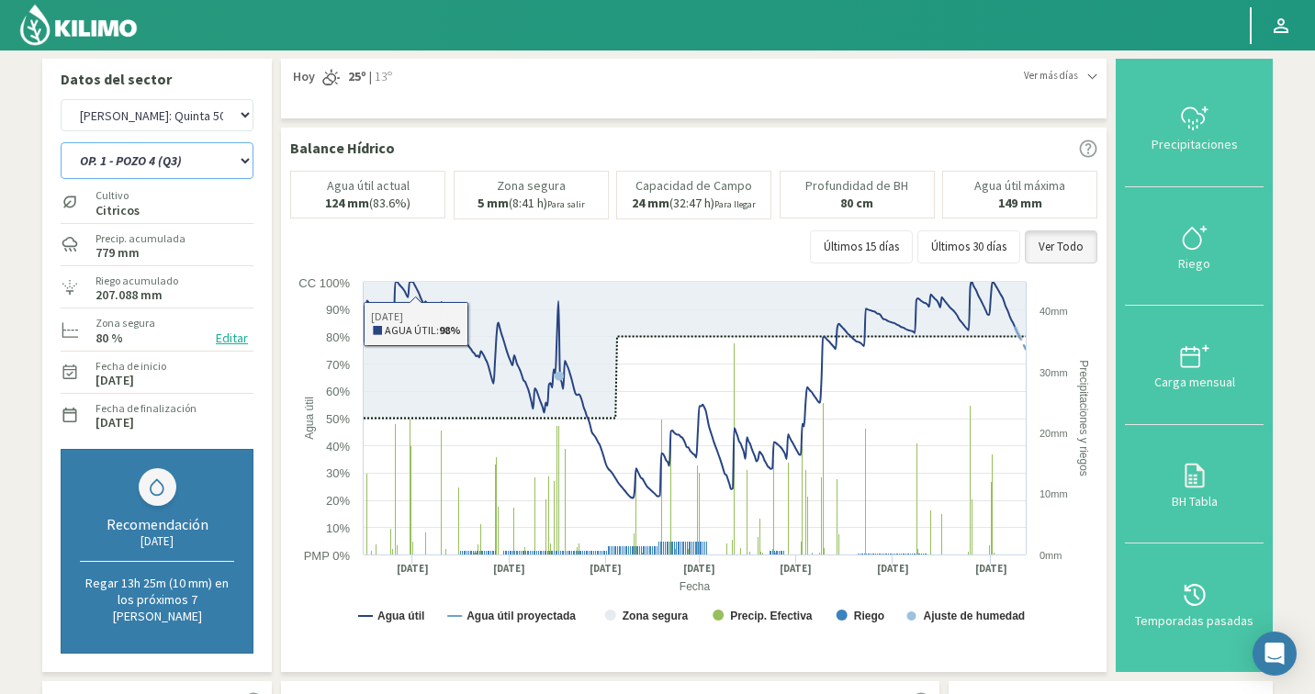
click at [162, 172] on select "OP. 1 - POZO 4 (Q3) OP. 2 - POZO 2 (Q1) OP. 2 - POZO 3 (Q2) OP. 2 - POZO 4 (Q3)…" at bounding box center [157, 160] width 193 height 37
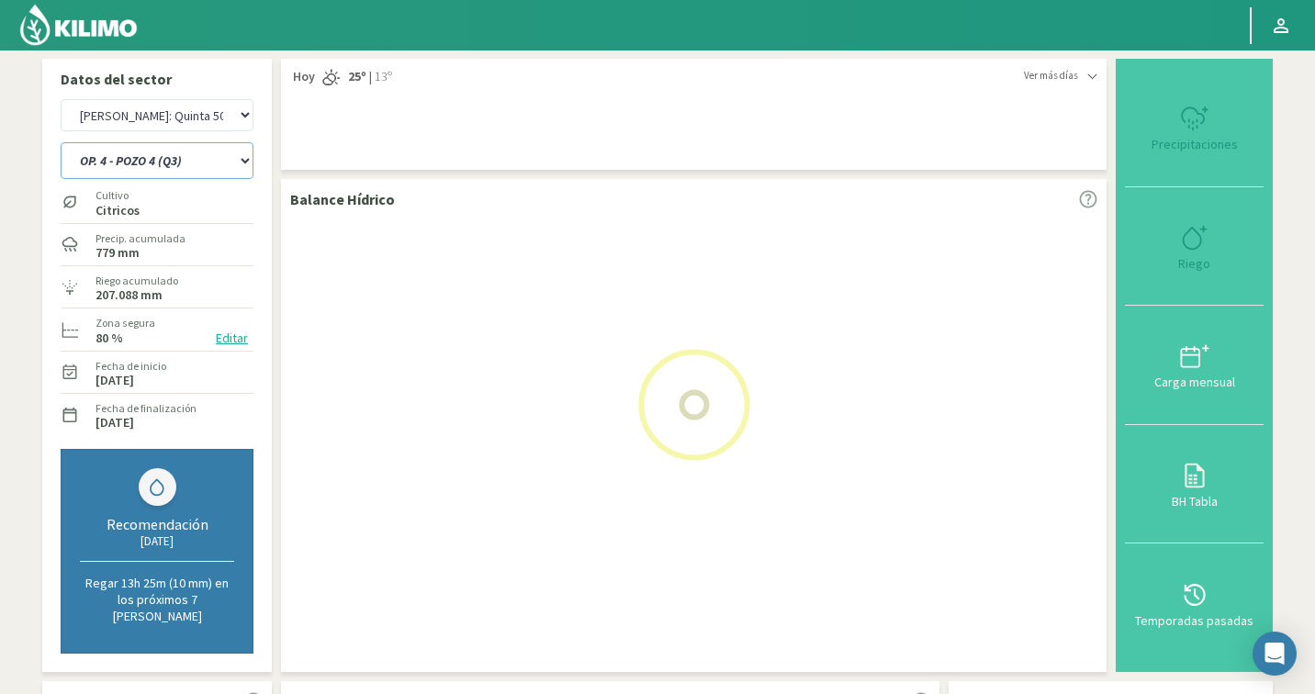
select select "69: Object"
select select "1808: Object"
select select "83: Object"
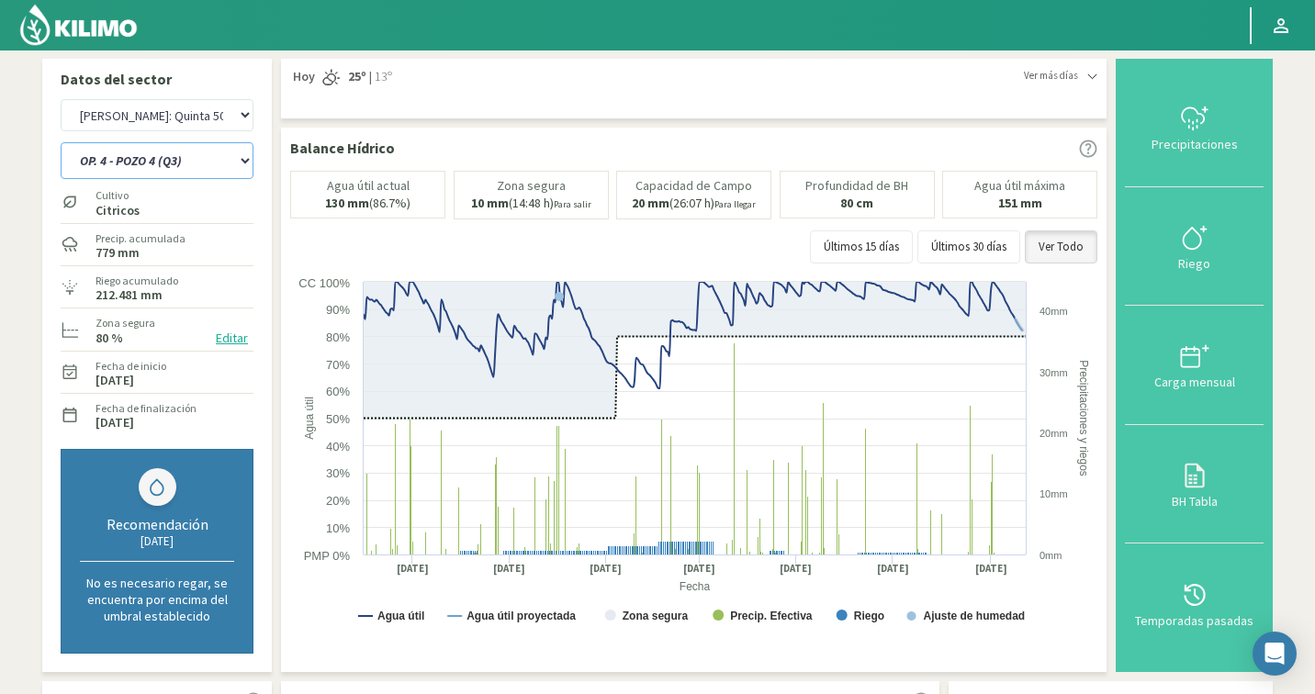
click at [131, 158] on select "OP. 1 - POZO 4 (Q3) OP. 2 - POZO 2 (Q1) OP. 2 - POZO 3 (Q2) OP. 2 - POZO 4 (Q3)…" at bounding box center [157, 160] width 193 height 37
